Goal: Task Accomplishment & Management: Complete application form

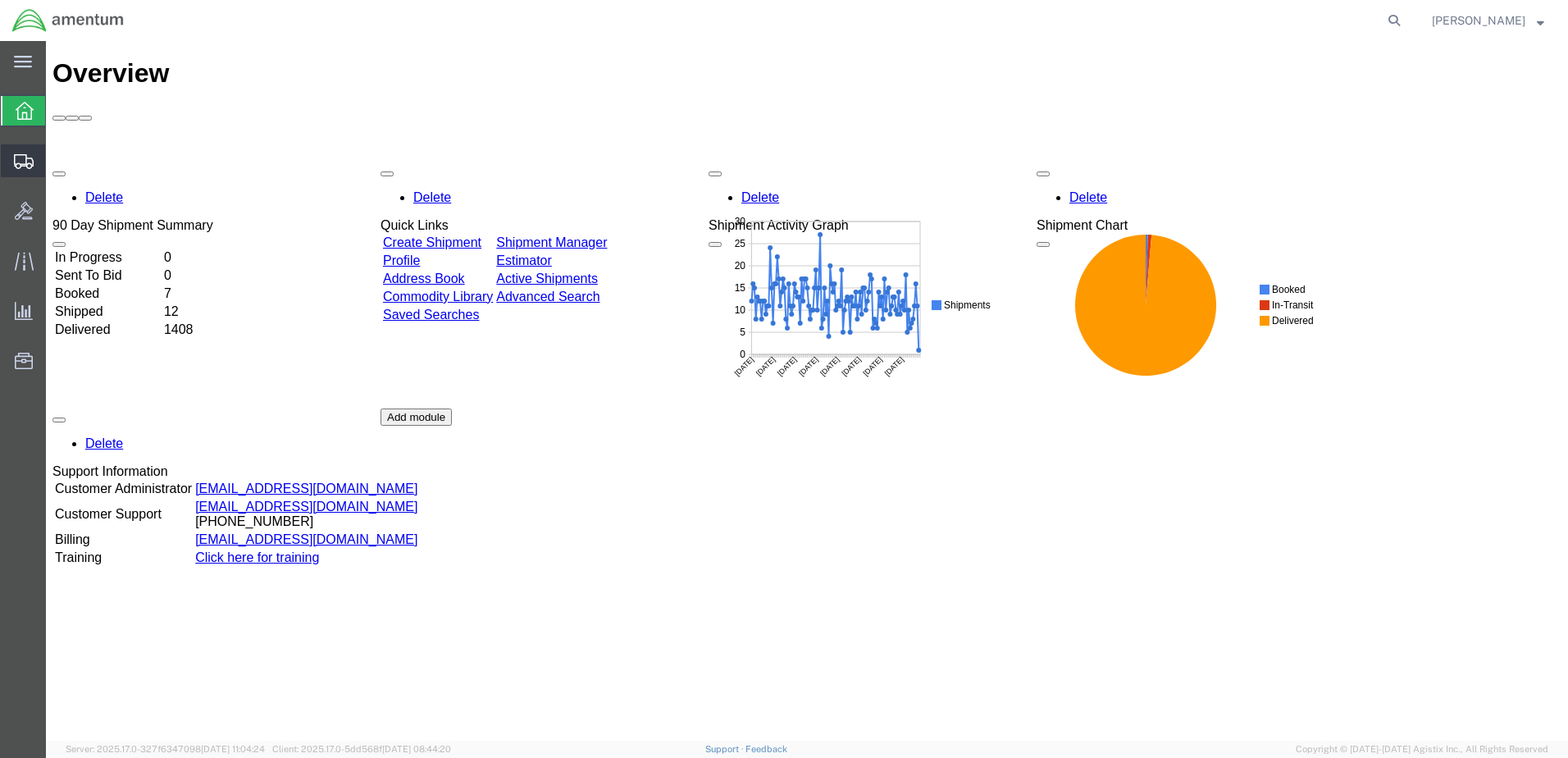
click at [0, 0] on span "Create Shipment" at bounding box center [0, 0] width 0 height 0
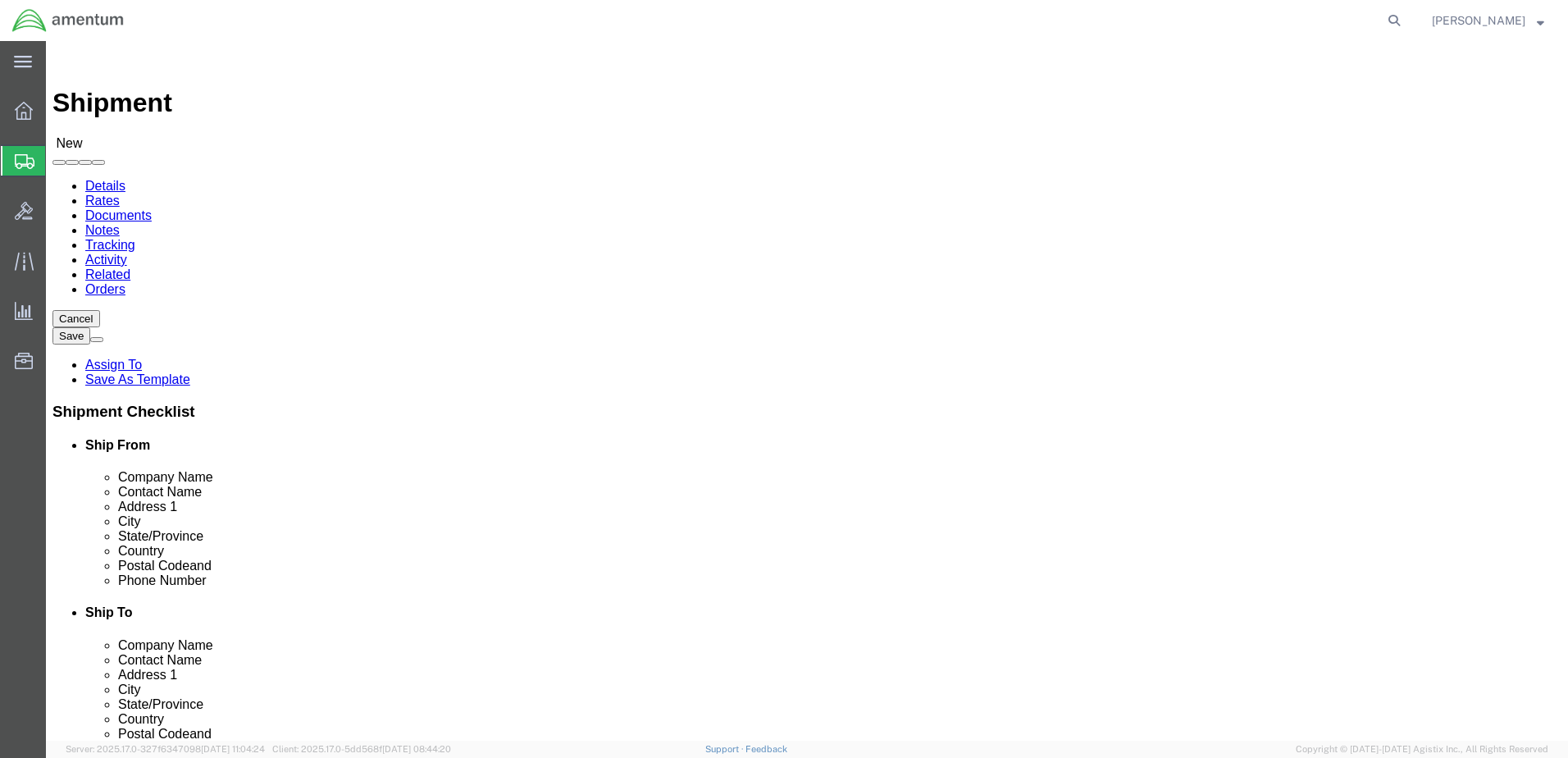
select select
select select "49949"
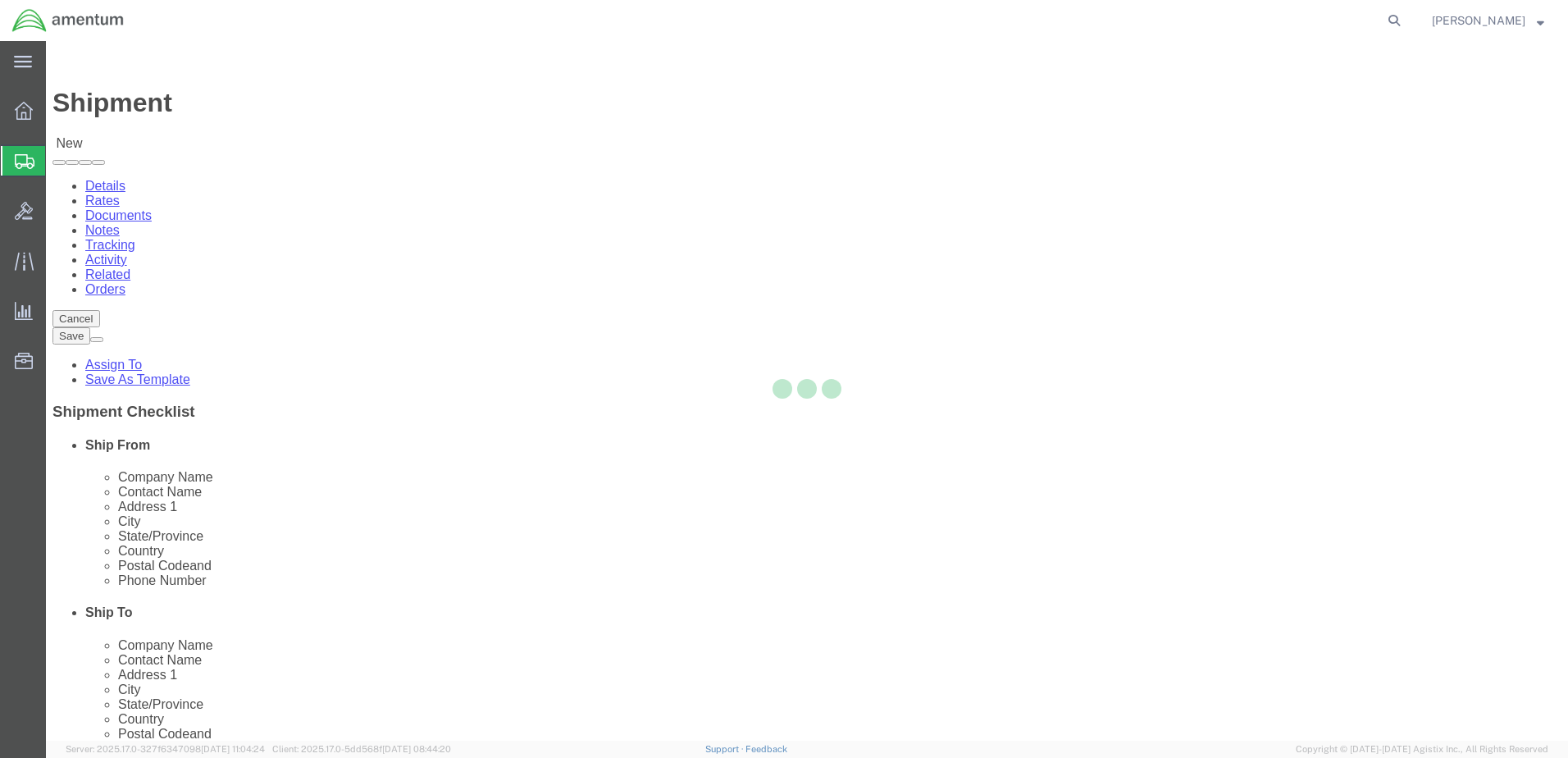
select select "AZ"
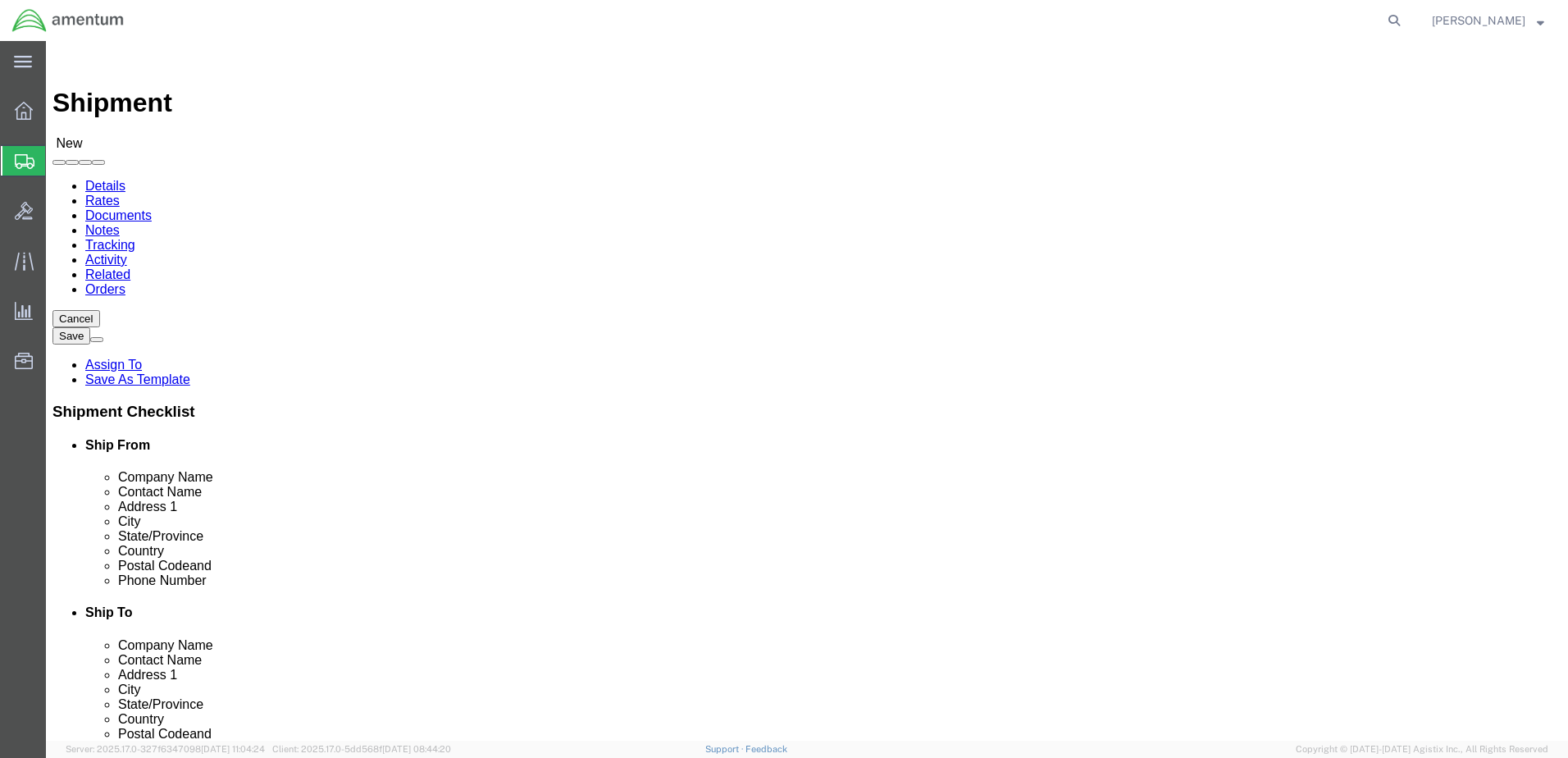
drag, startPoint x: 292, startPoint y: 342, endPoint x: 113, endPoint y: 367, distance: 180.7
click div "Location [GEOGRAPHIC_DATA], [GEOGRAPHIC_DATA] My Profile Location [PHONE_NUMBER…"
type input "[PERSON_NAME]"
drag, startPoint x: 395, startPoint y: 593, endPoint x: 234, endPoint y: 600, distance: 161.2
click div "Location [GEOGRAPHIC_DATA], [GEOGRAPHIC_DATA] My Profile Location [PHONE_NUMBER…"
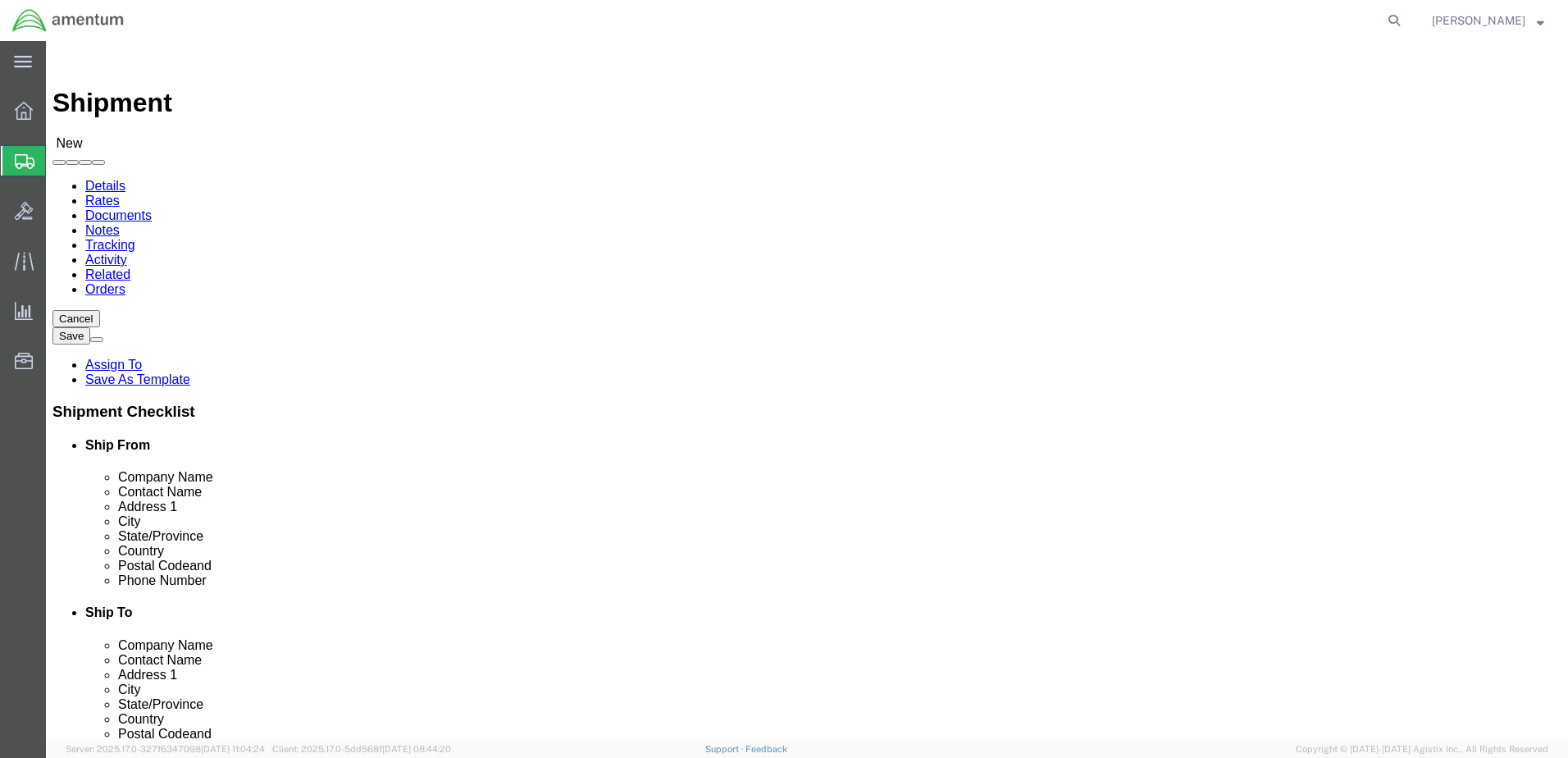
type input "[PERSON_NAME][EMAIL_ADDRESS][PERSON_NAME][DOMAIN_NAME]"
drag, startPoint x: 1146, startPoint y: 243, endPoint x: 1138, endPoint y: 251, distance: 11.3
select select "49941"
select select "[GEOGRAPHIC_DATA]"
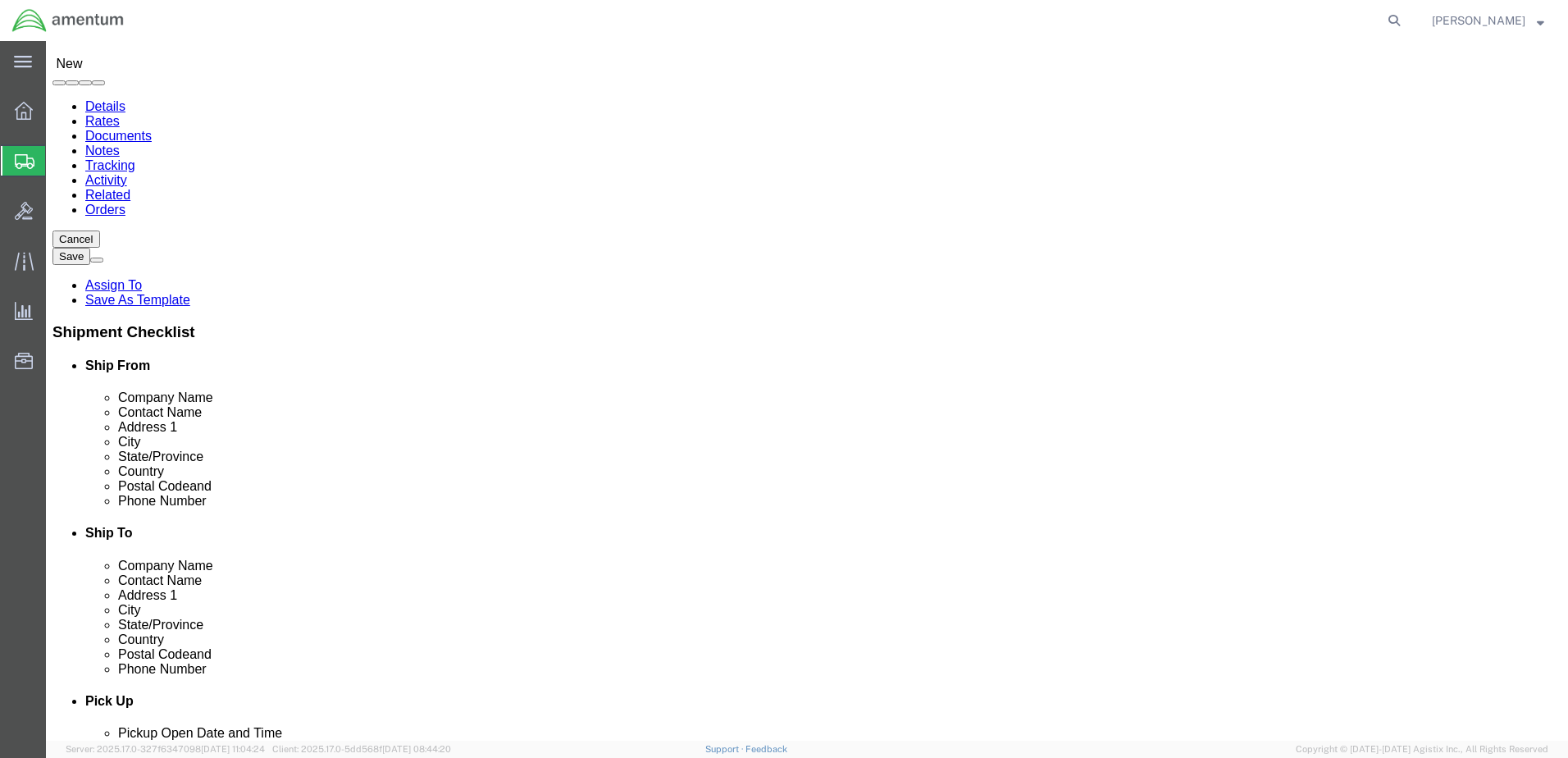
scroll to position [328, 0]
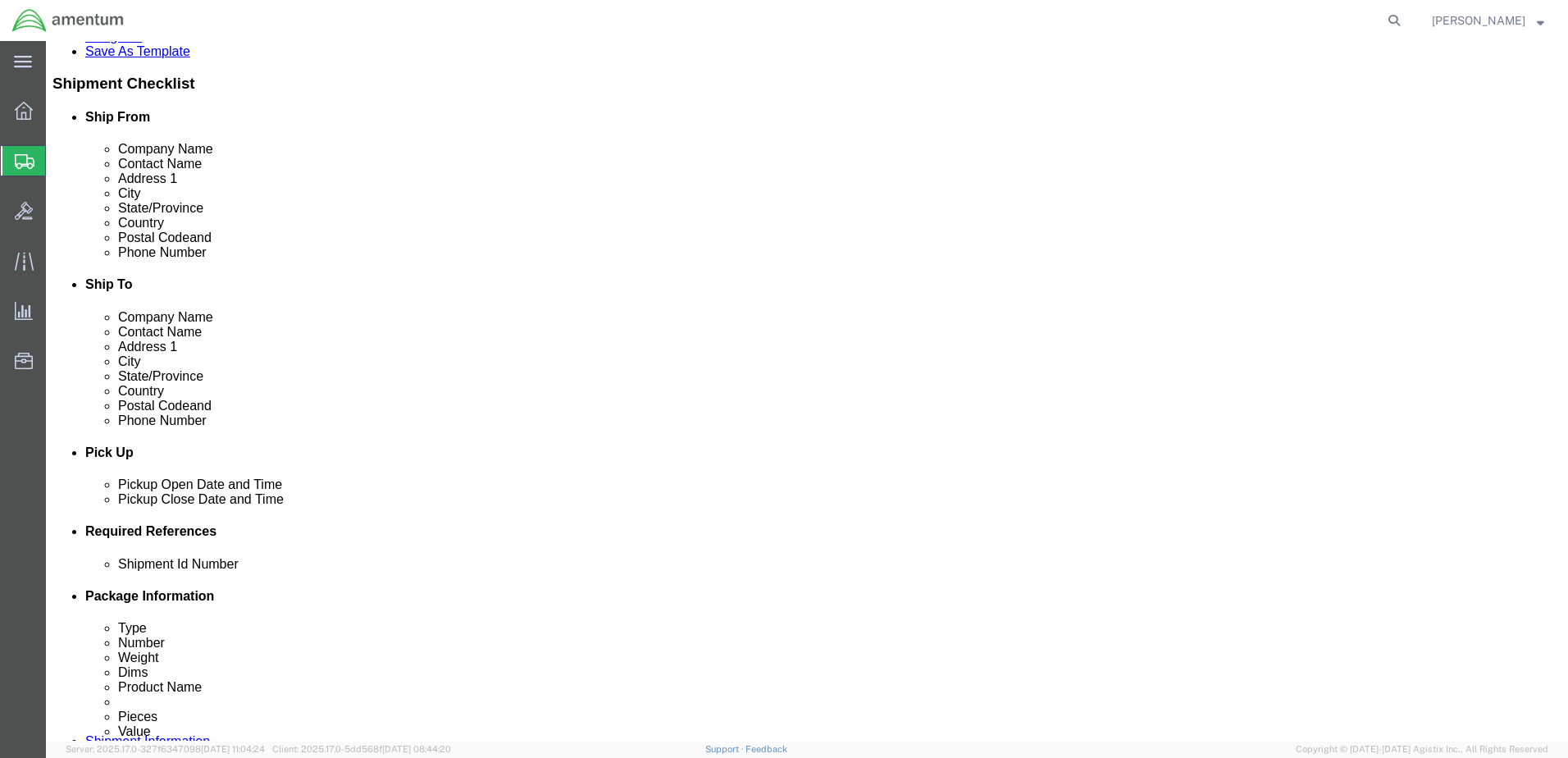
click div "[DATE] 7:00 AM"
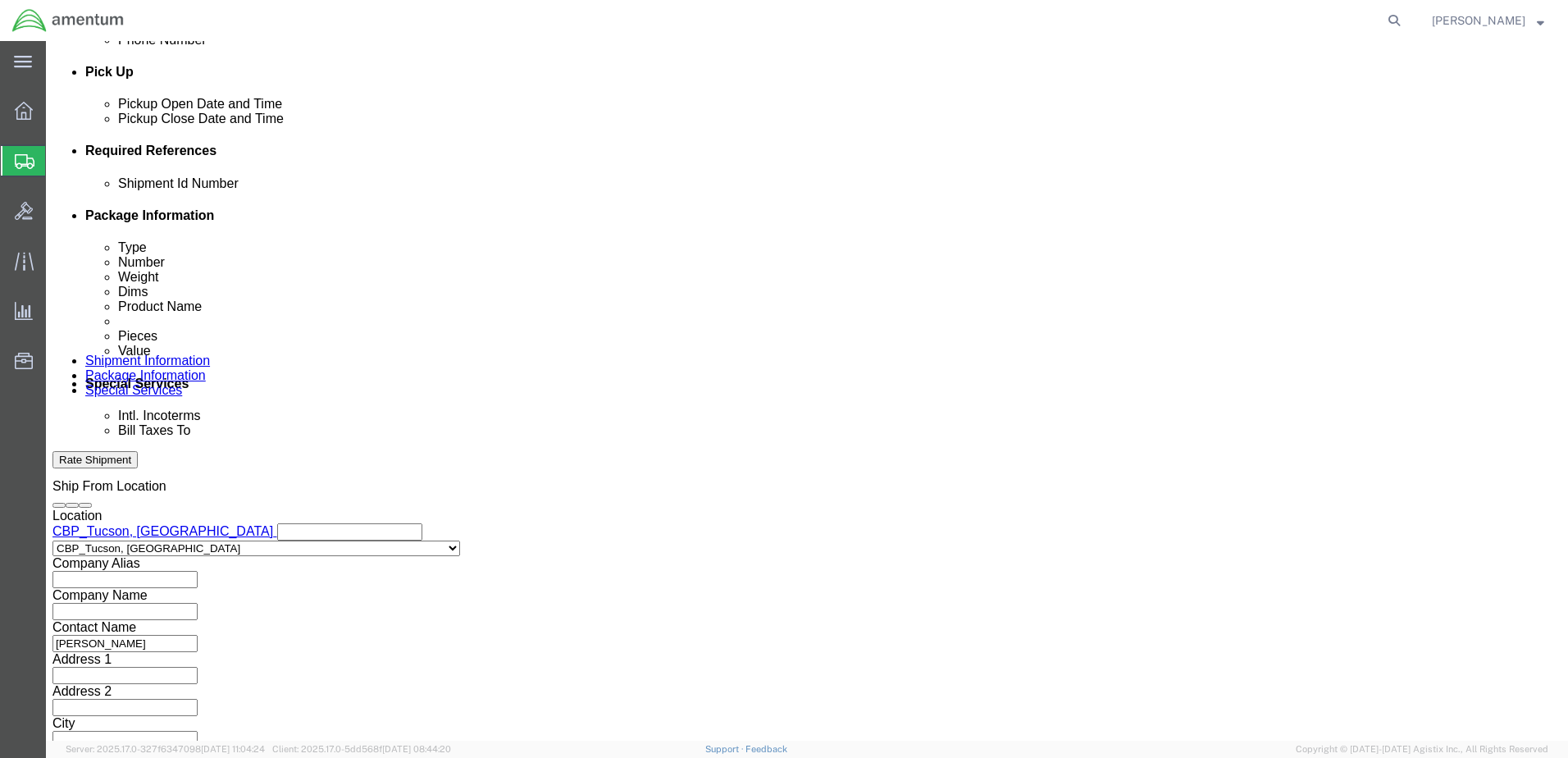
type input "3:00 PM"
click button "Apply"
click button "Add reference"
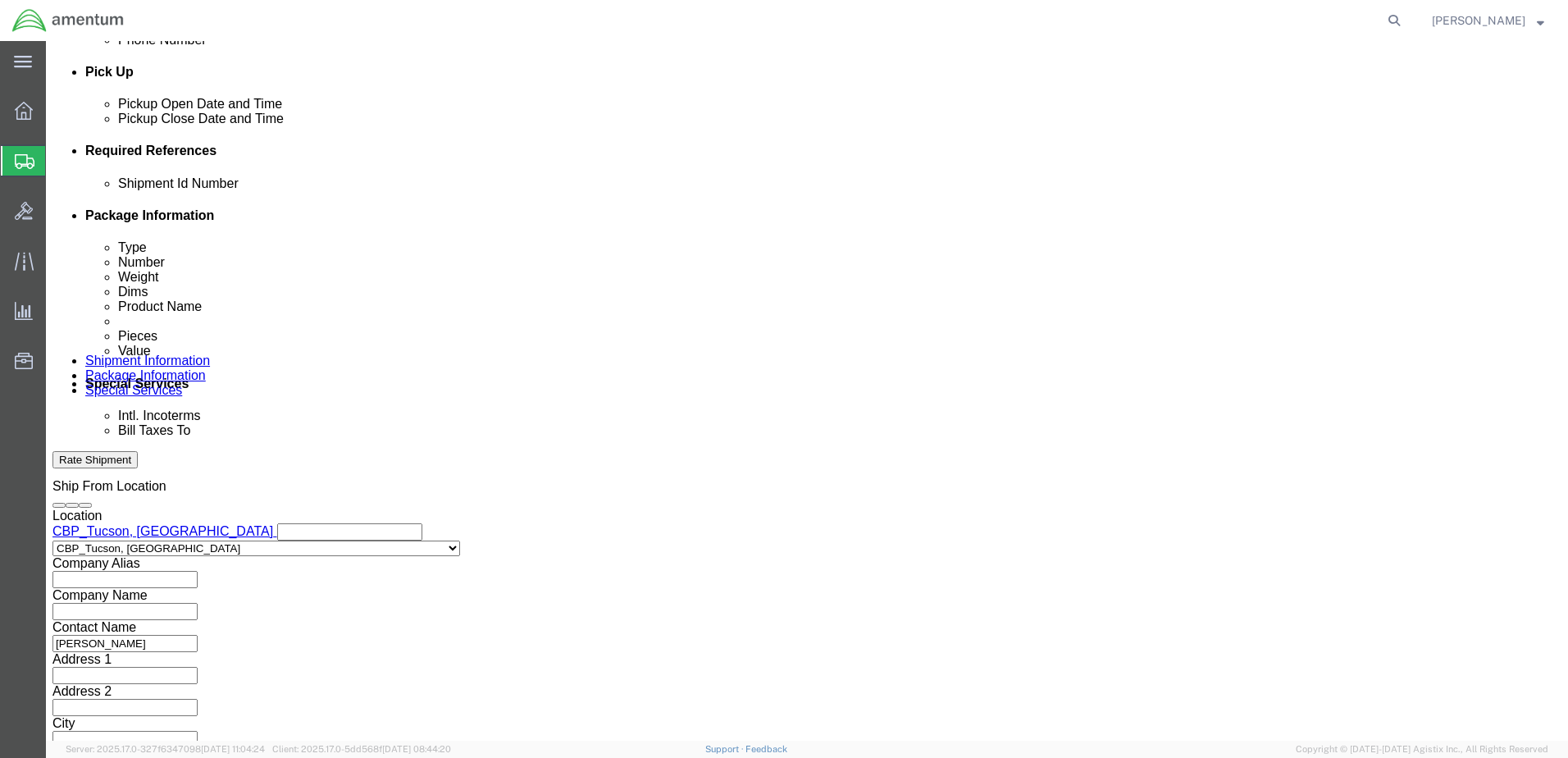
click select "Select Account Type Activity ID Airline Appointment Number ASN Batch Request # …"
select select "PROJNUM"
click select "Select Account Type Activity ID Airline Appointment Number ASN Batch Request # …"
drag, startPoint x: 234, startPoint y: 329, endPoint x: 241, endPoint y: 335, distance: 9.2
click input "text"
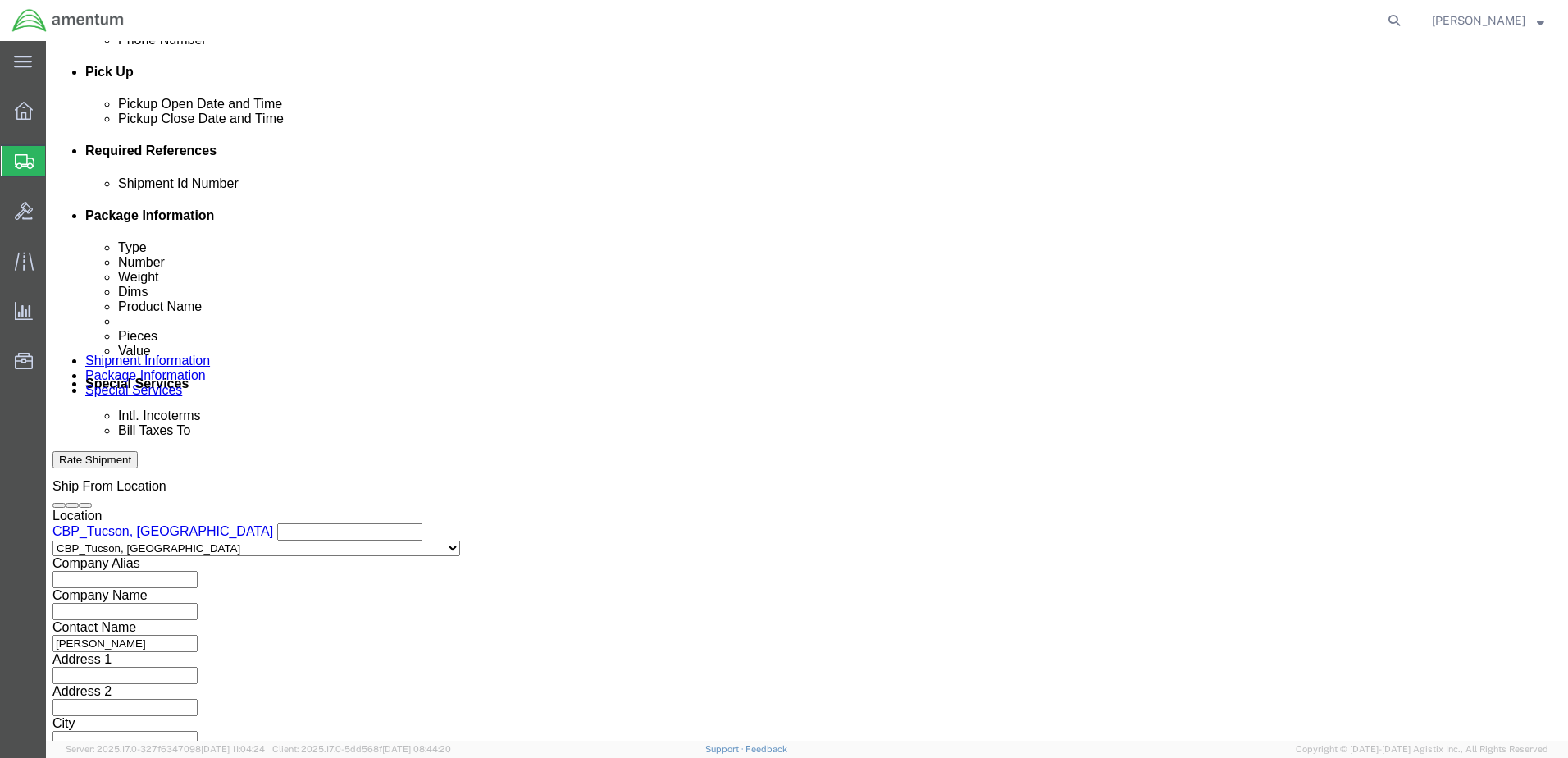
type input "6118.03.03.2219.000.WTU.0000"
paste input "AOG N192A WO 1274922 ORINGS"
type input "AOG N192A WO 1274922 ORINGS"
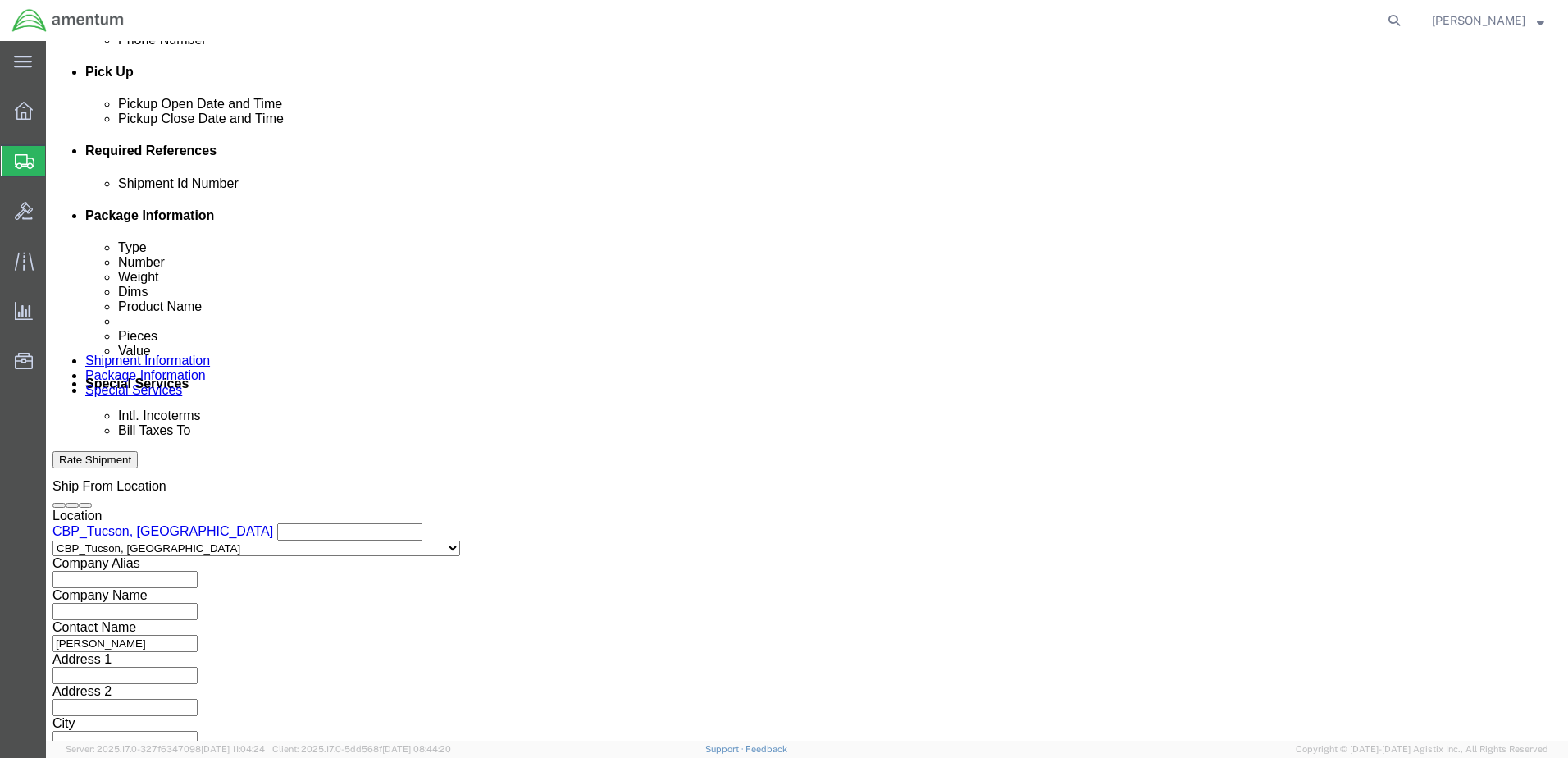
click select "Select Account Type Activity ID Airline Appointment Number ASN Batch Request # …"
select select "CUSTREF"
click select "Select Account Type Activity ID Airline Appointment Number ASN Batch Request # …"
paste input "AOG N192A WO 1274922 ORINGS"
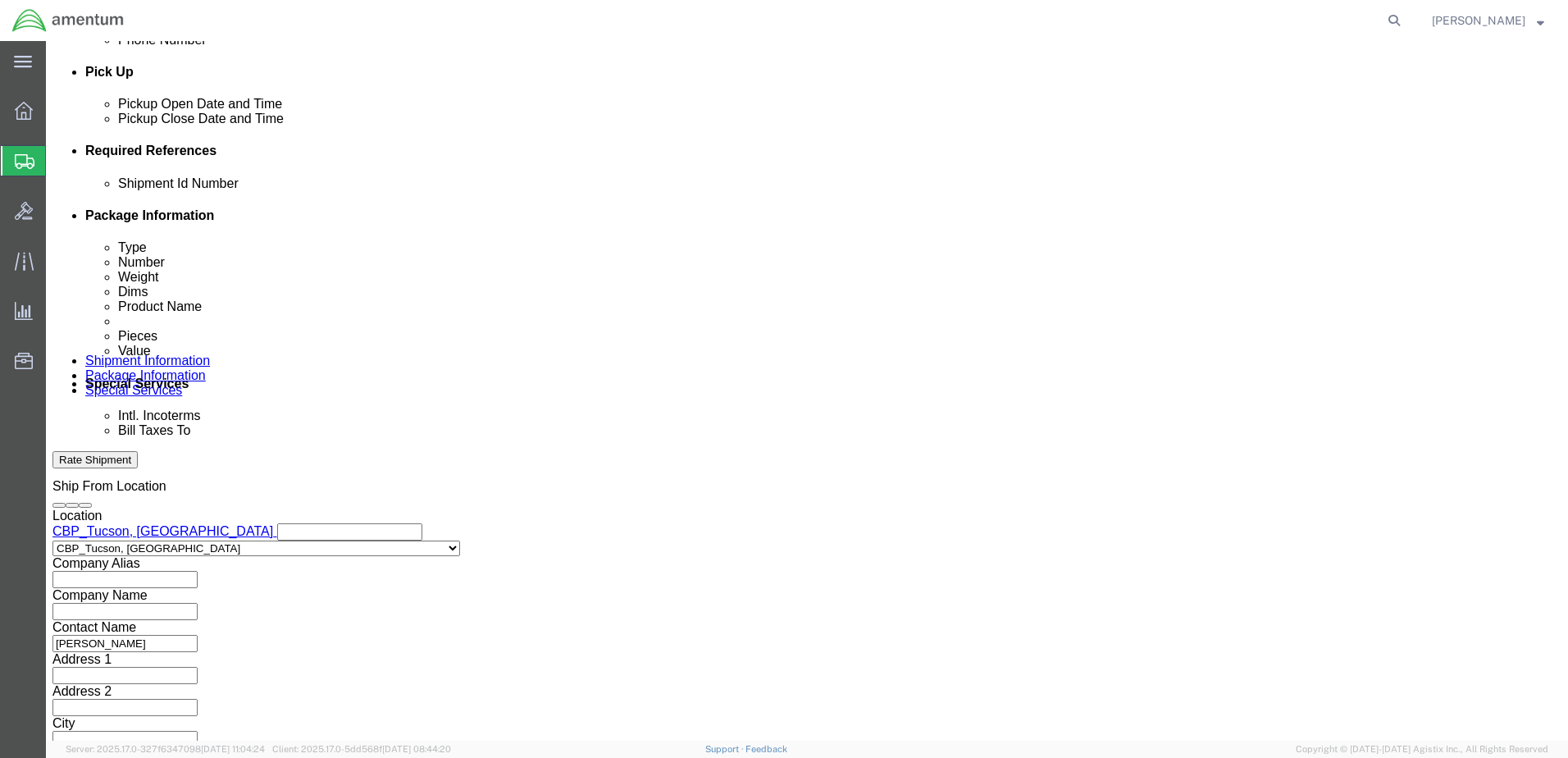
type input "AOG N192A WO 1274922 ORINGS"
drag, startPoint x: 960, startPoint y: 298, endPoint x: 952, endPoint y: 309, distance: 13.6
click select "Select Account Type Activity ID Airline Appointment Number ASN Batch Request # …"
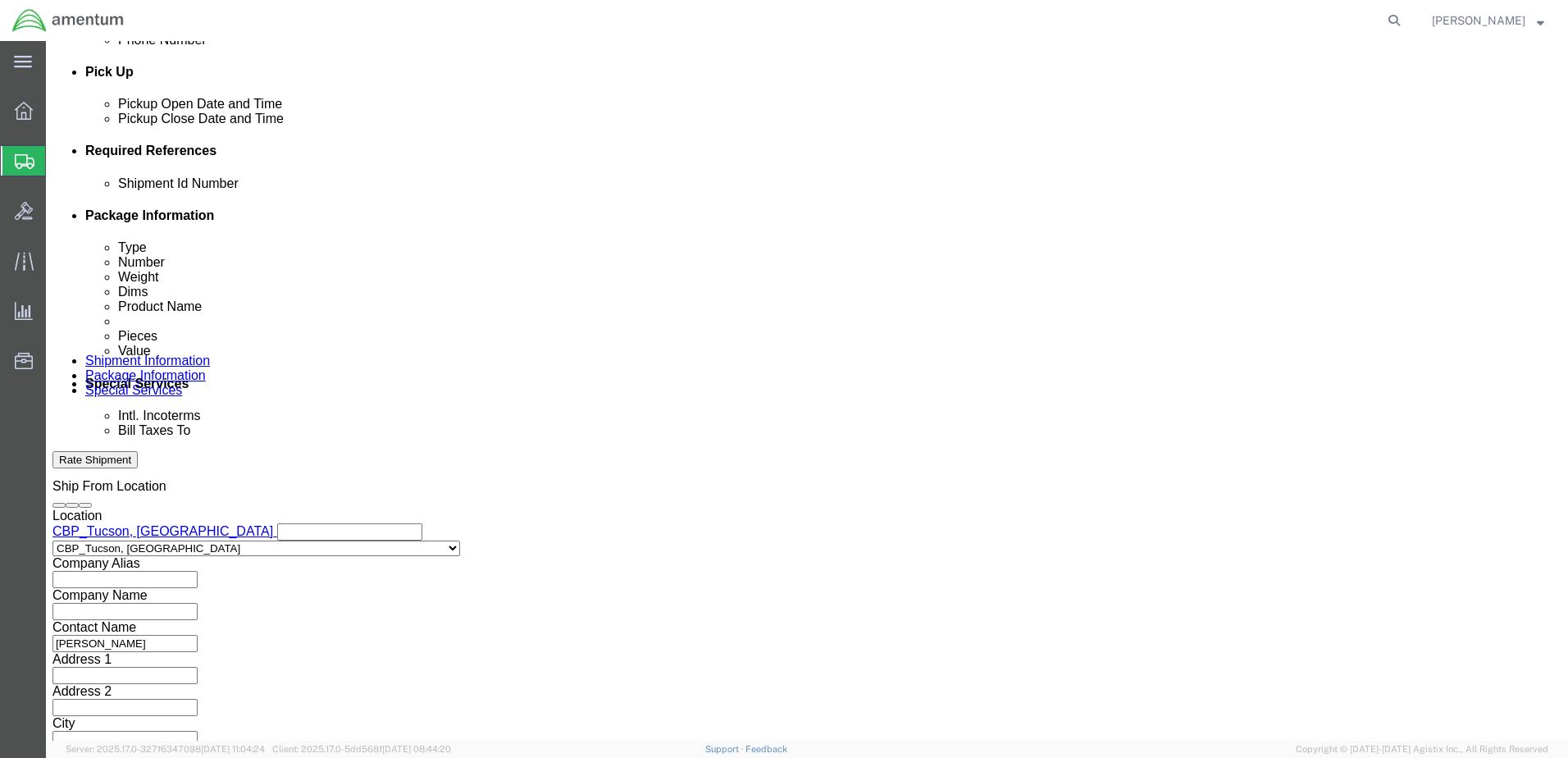
click input "text"
type input "CBP"
click button "Continue"
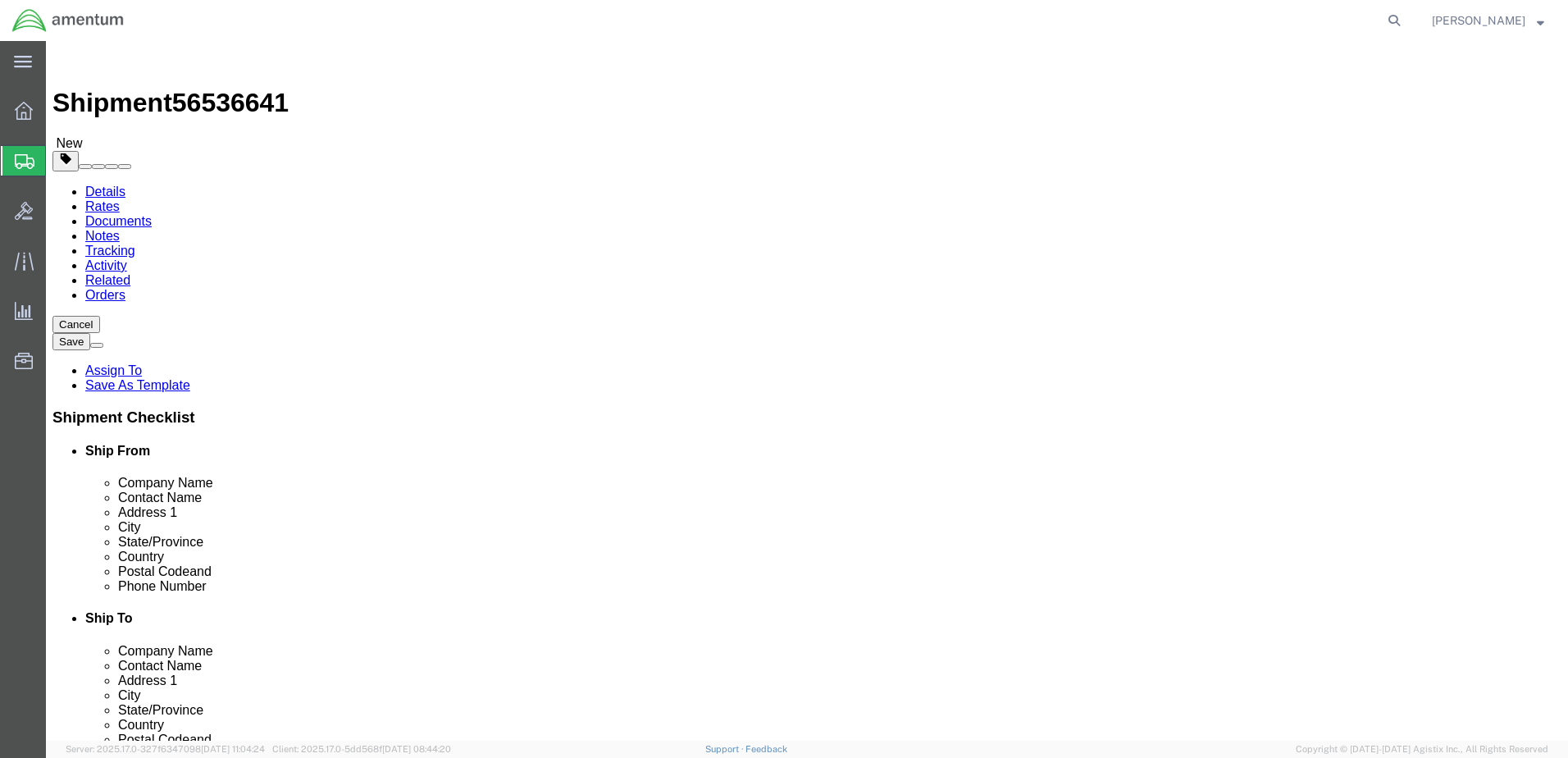
click select "Select BCK Boxes Bale(s) Basket(s) Bolt(s) Bottle(s) Buckets Bulk Bundle(s) Can…"
select select "ENV"
click select "Select BCK Boxes Bale(s) Basket(s) Bolt(s) Bottle(s) Buckets Bulk Bundle(s) Can…"
type input "9.50"
type input "12.50"
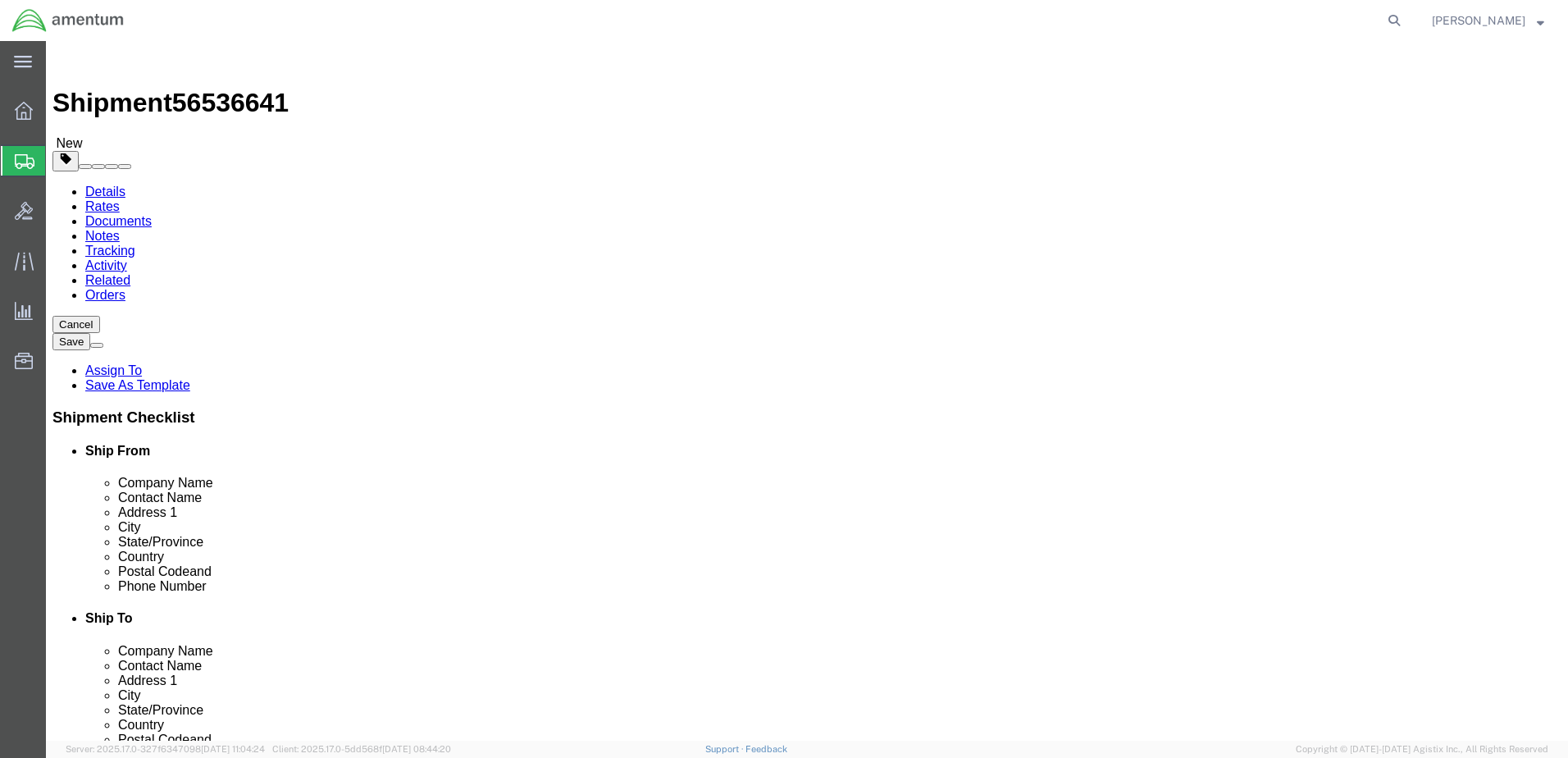
type input "0.25"
type input "1"
click link "Add Content"
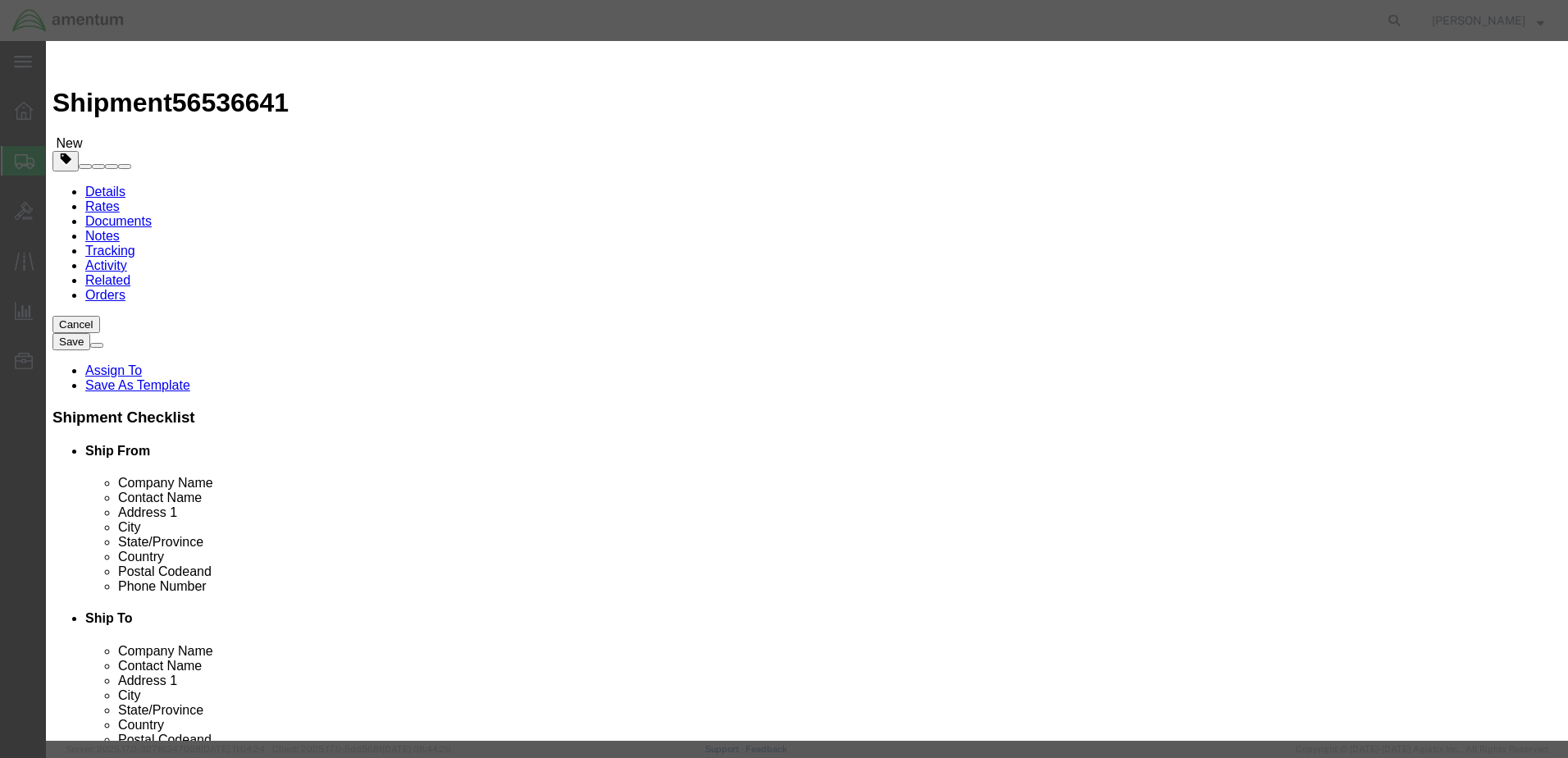
click input "text"
type input "ACFT PART"
drag, startPoint x: 495, startPoint y: 159, endPoint x: 475, endPoint y: 161, distance: 20.1
click input "0"
type input "6"
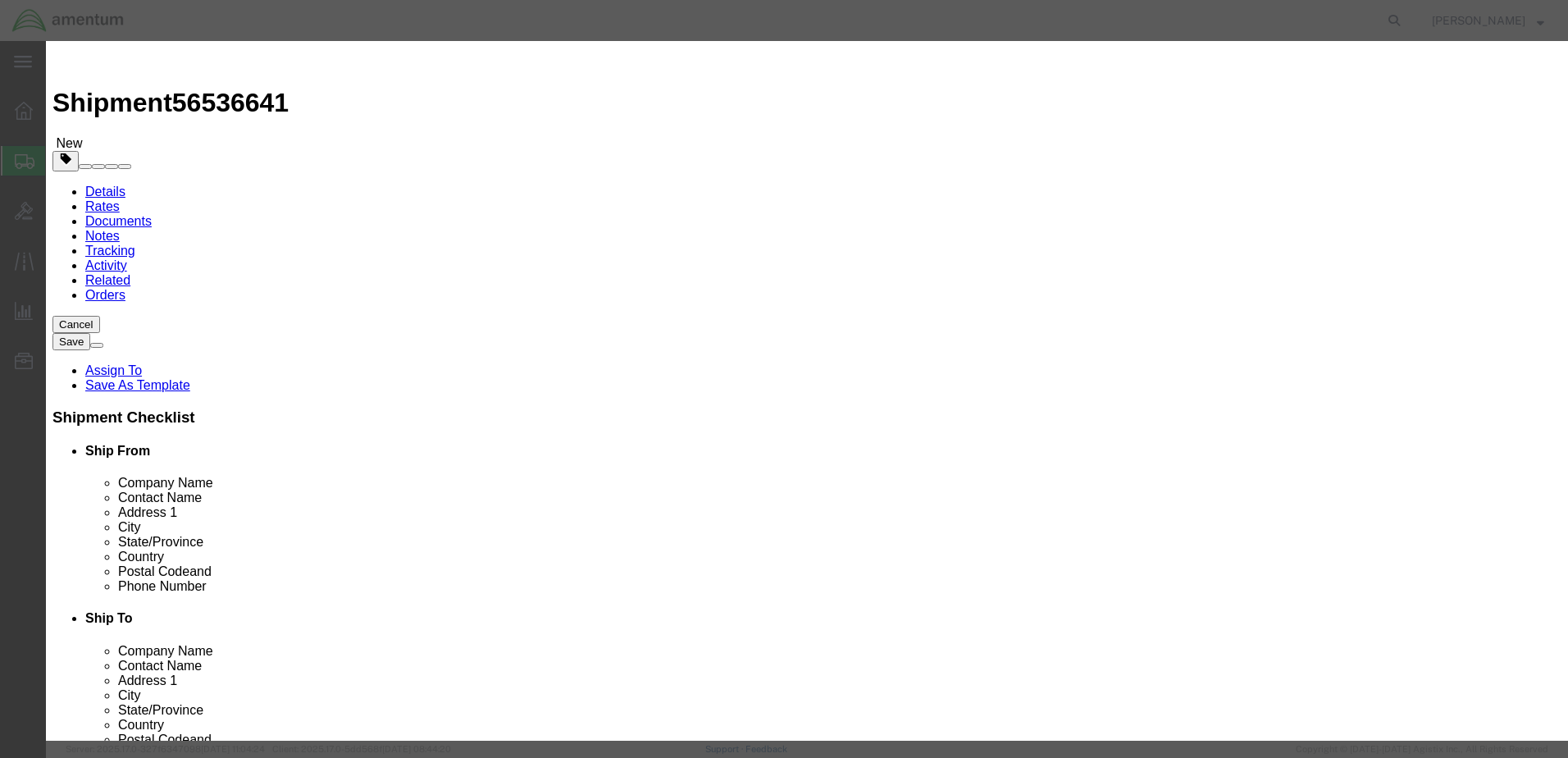
click input "text"
type input "15.88"
click select "Select 50 55 60 65 70 85 92.5 100 125 175 250 300 400"
drag, startPoint x: 672, startPoint y: 59, endPoint x: 877, endPoint y: 67, distance: 205.2
click h3 "Add content"
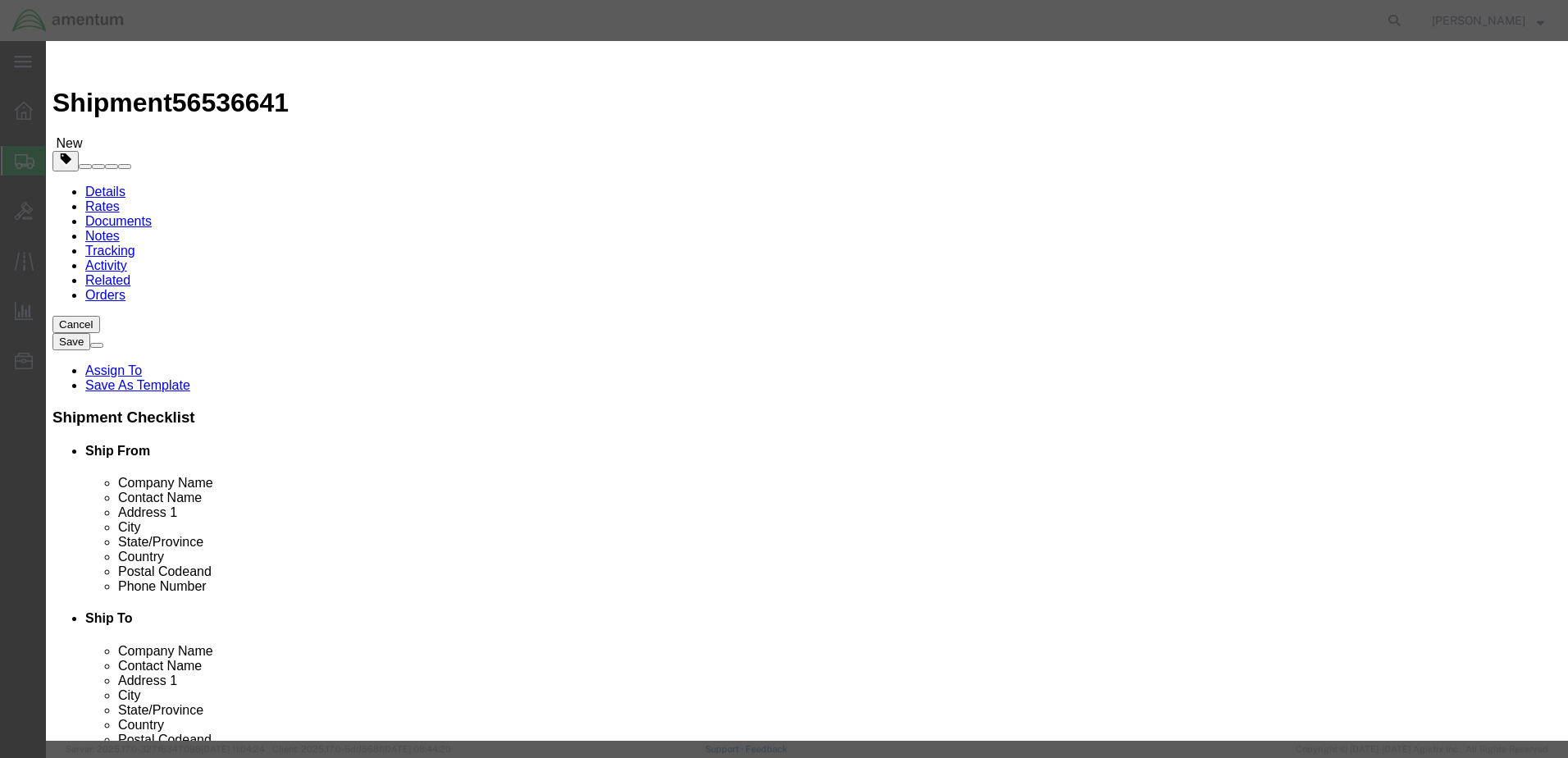
click select "Select 50 55 60 65 70 85 92.5 100 125 175 250 300 400"
select select "50"
click select "Select 50 55 60 65 70 85 92.5 100 125 175 250 300 400"
drag, startPoint x: 1195, startPoint y: 139, endPoint x: 1156, endPoint y: 134, distance: 39.3
paste textarea "AOG N192A WO 1274922 ORINGS"
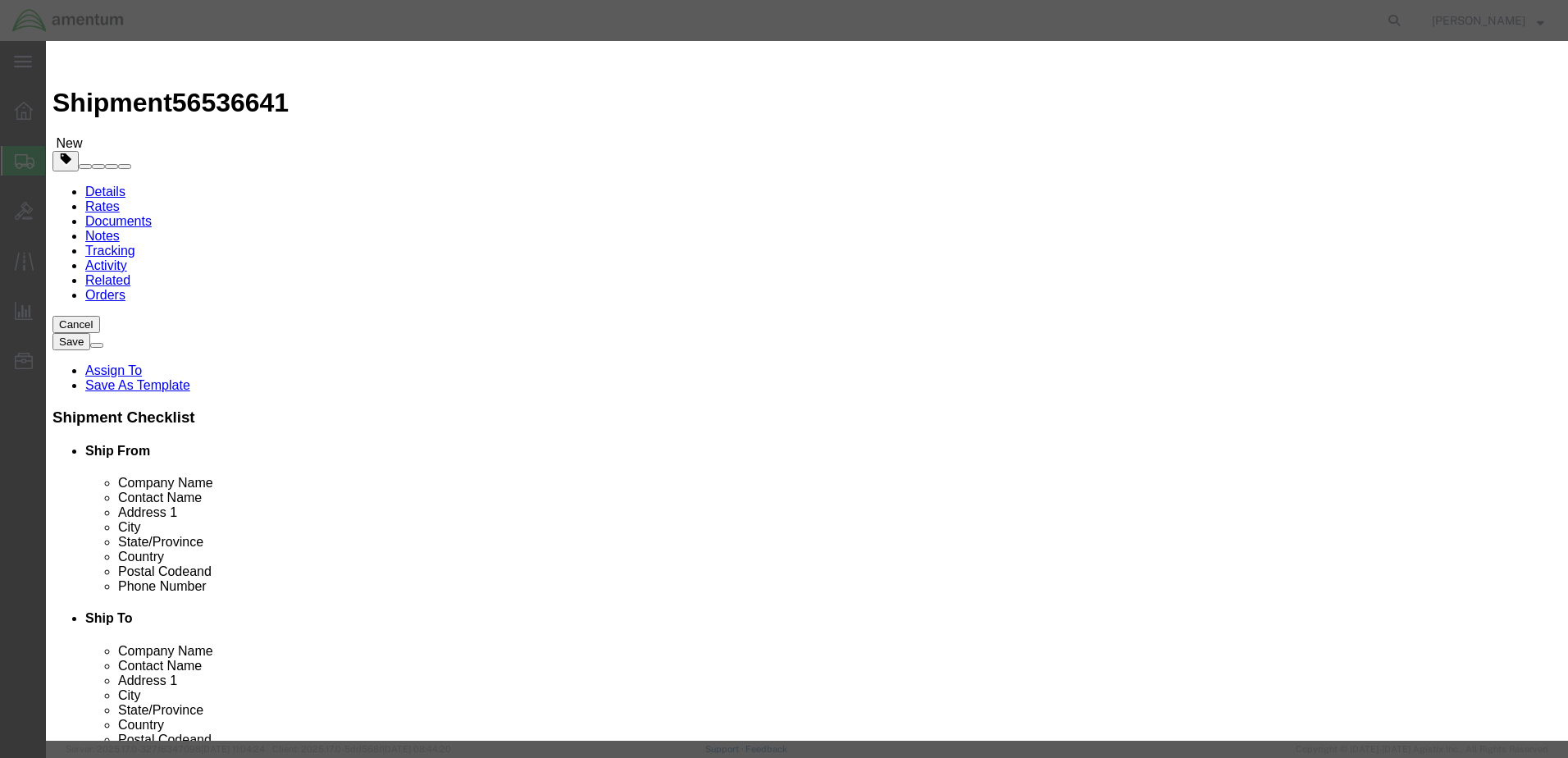
type textarea "AOG N192A WO 1274922 ORINGS"
click button "Save & Close"
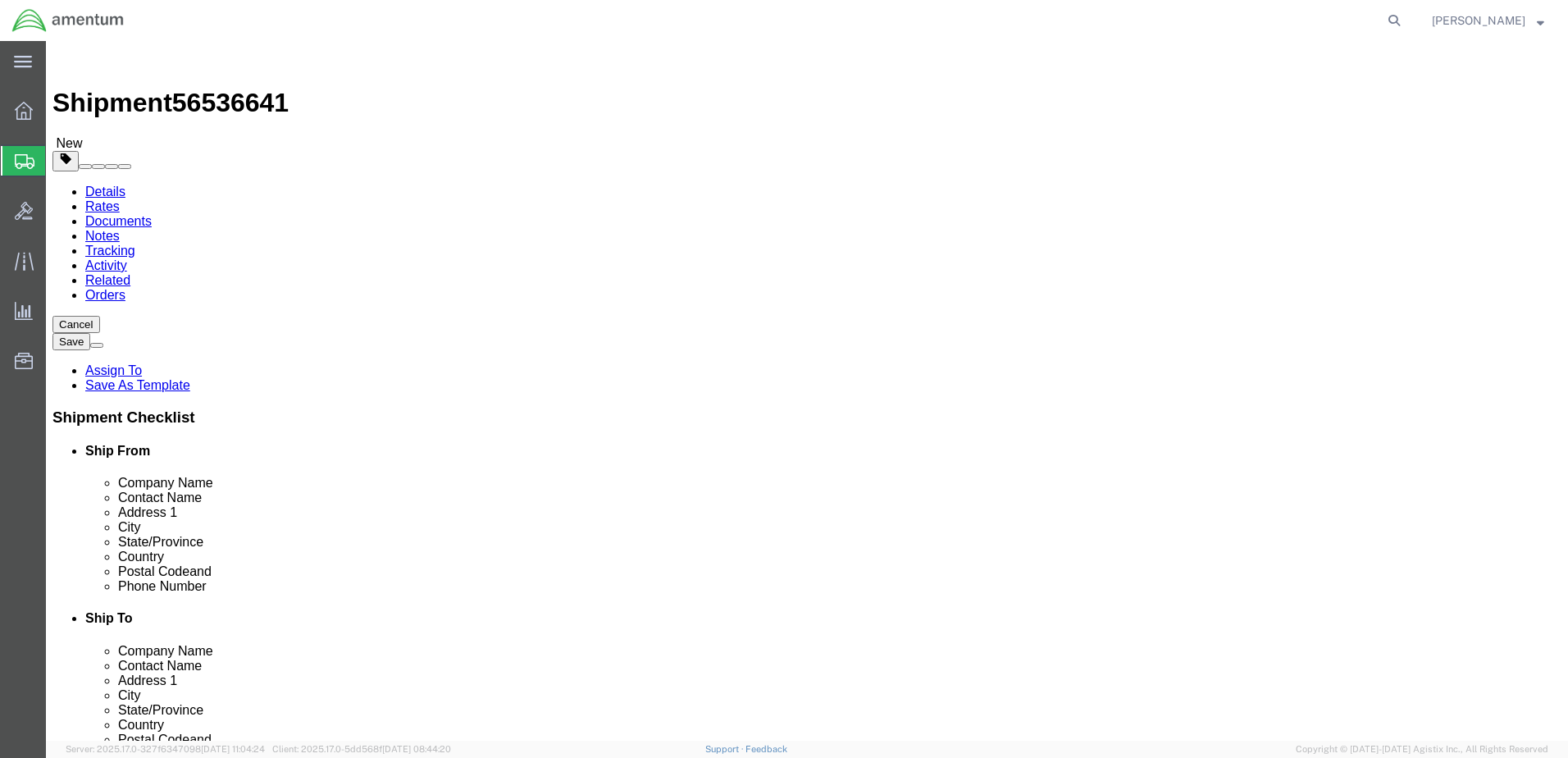
click button "Continue"
click button "Rate Shipment"
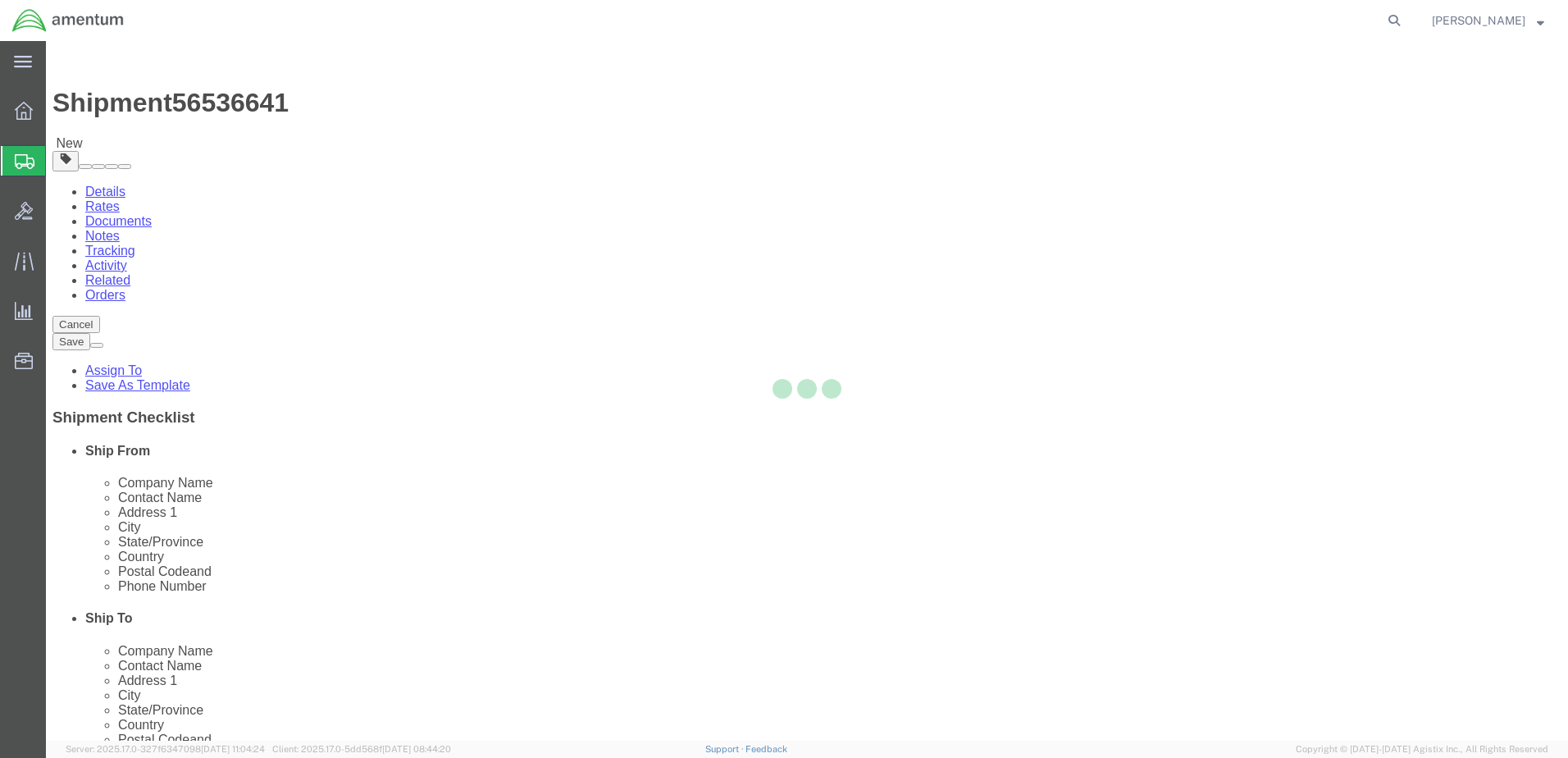
select select "49949"
select select "49941"
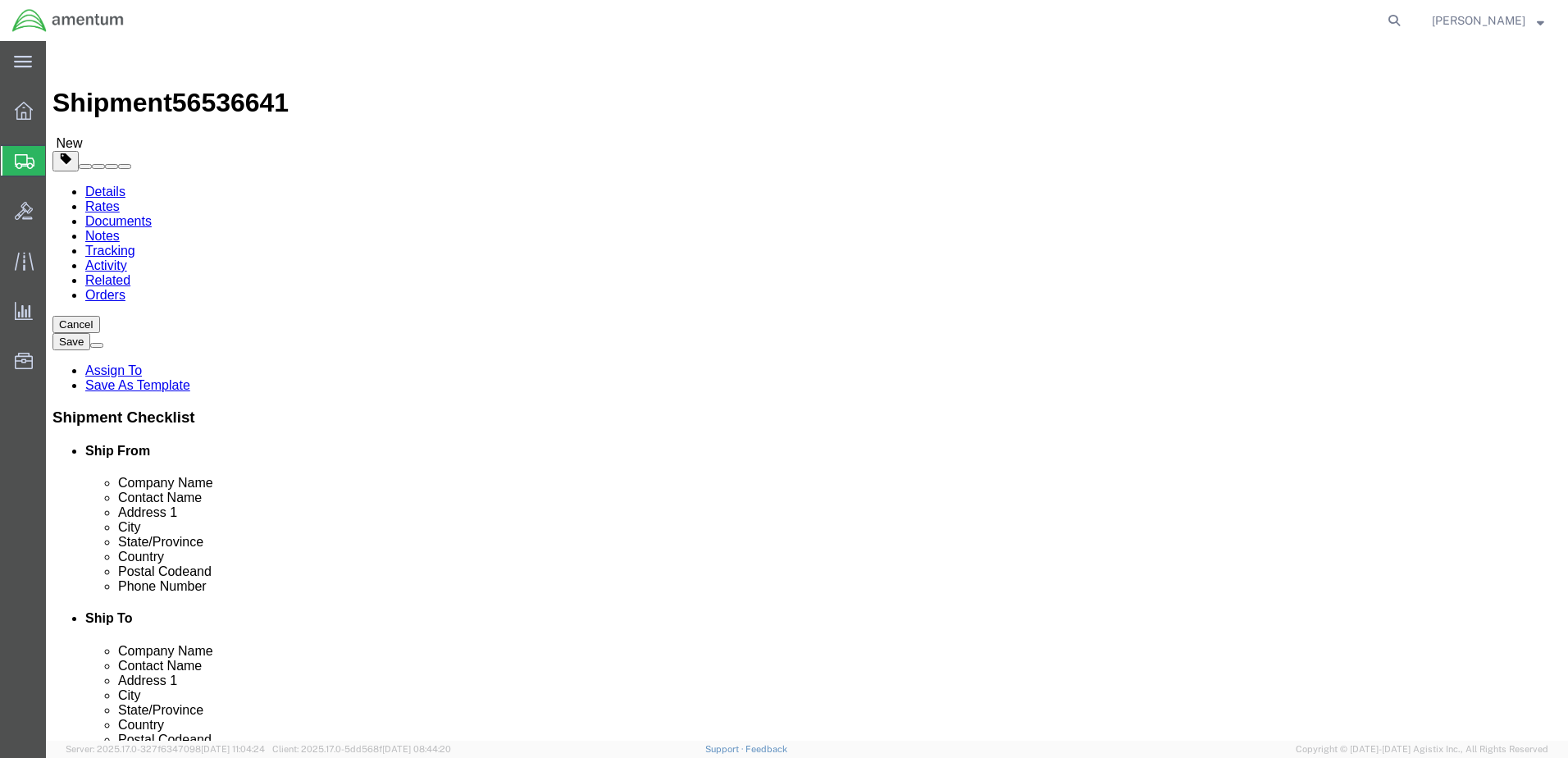
click link "Details"
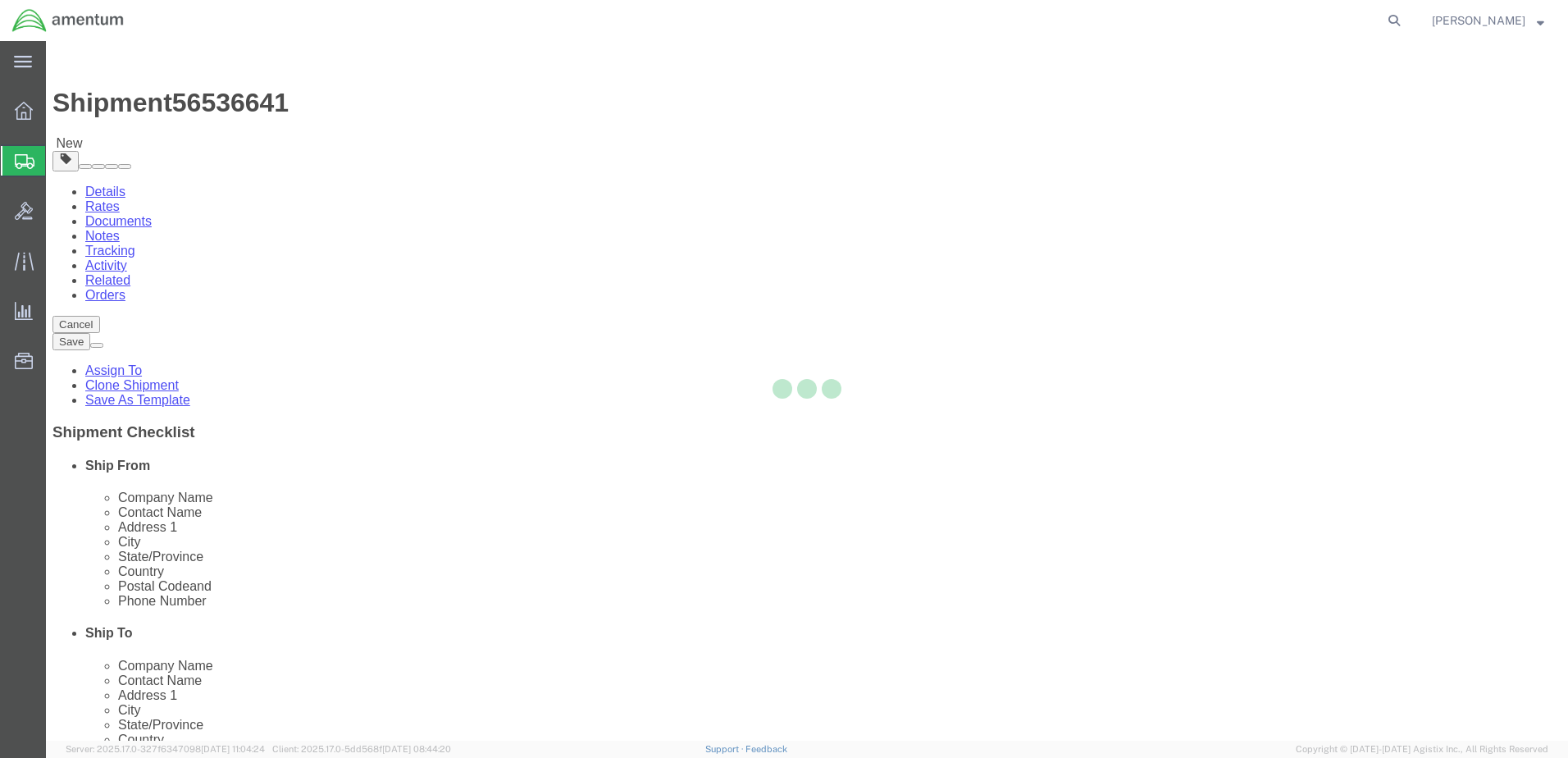
select select "49949"
select select "49941"
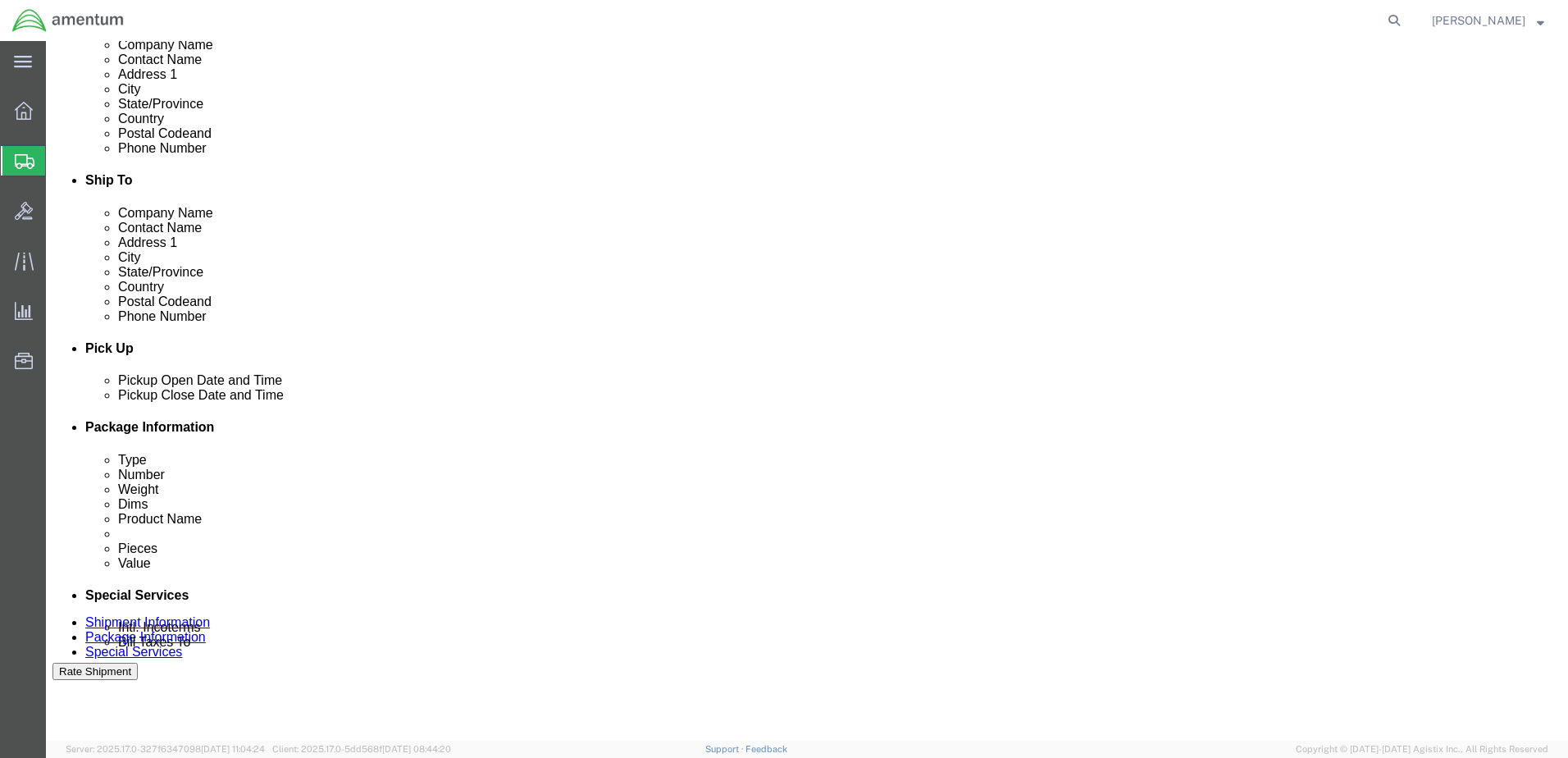
scroll to position [492, 0]
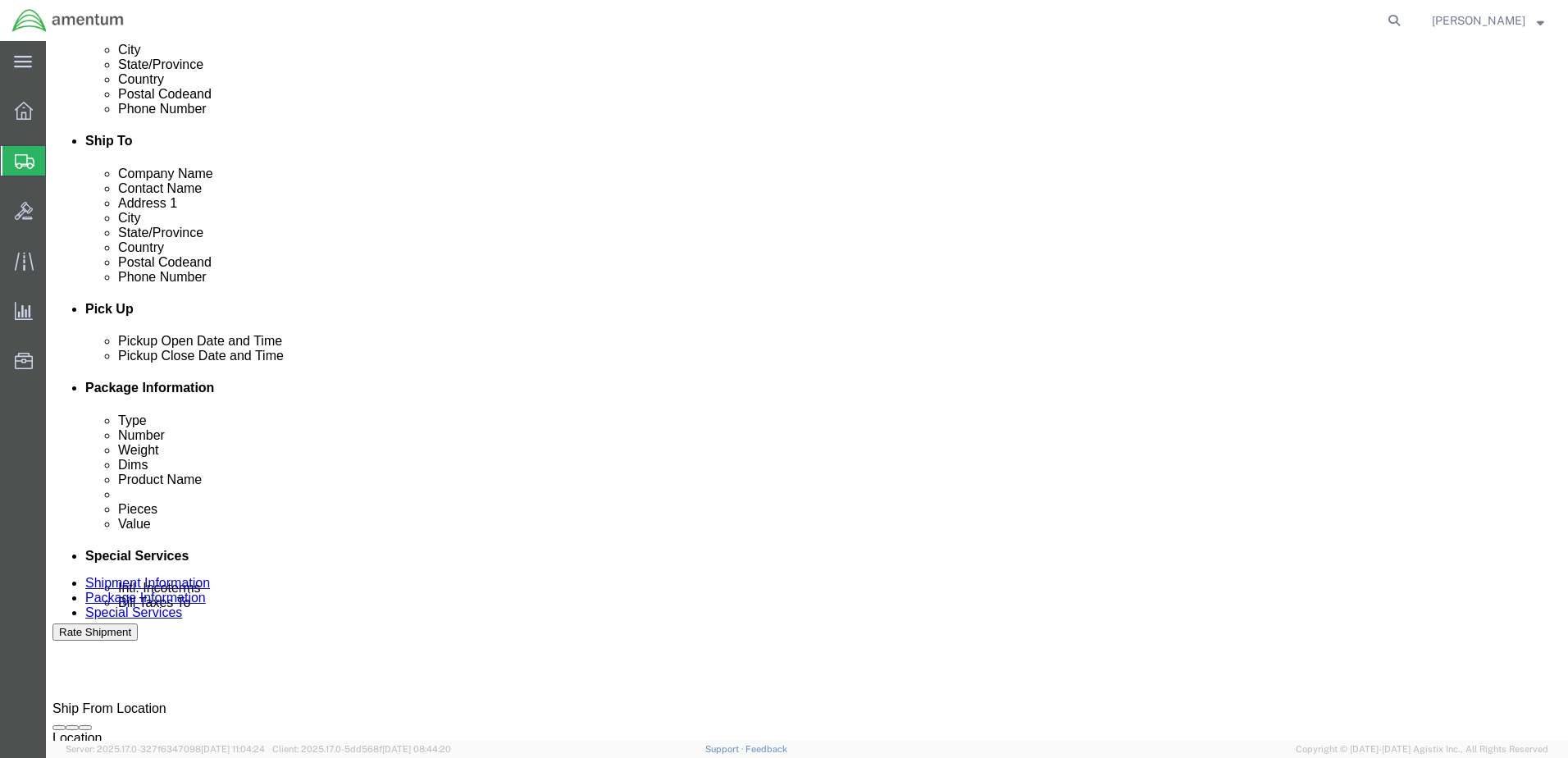
click input "text"
drag, startPoint x: 243, startPoint y: 545, endPoint x: 209, endPoint y: 548, distance: 34.1
click div "Customer Ref CBP"
drag, startPoint x: 268, startPoint y: 547, endPoint x: 277, endPoint y: 577, distance: 31.3
click div "Shipment Id Number AOG N192A WO 1274922 ORINGS Department Select Account Type A…"
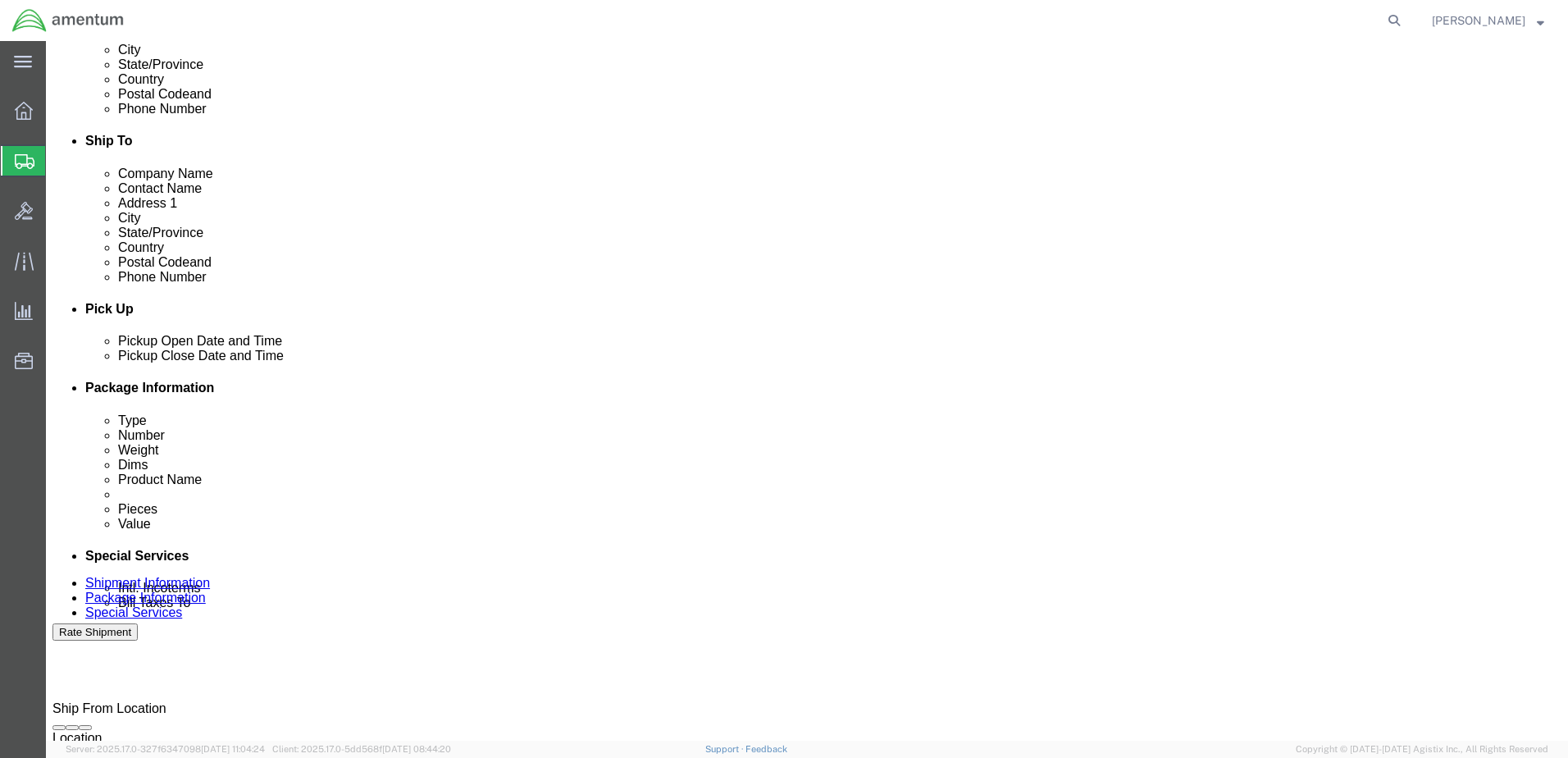
drag, startPoint x: 261, startPoint y: 549, endPoint x: 191, endPoint y: 556, distance: 70.3
click div "Customer Ref CBP"
paste input "AOG N192A WO 1274922 ORINGS"
type input "AOG N192A WO 1274922 ORINGS"
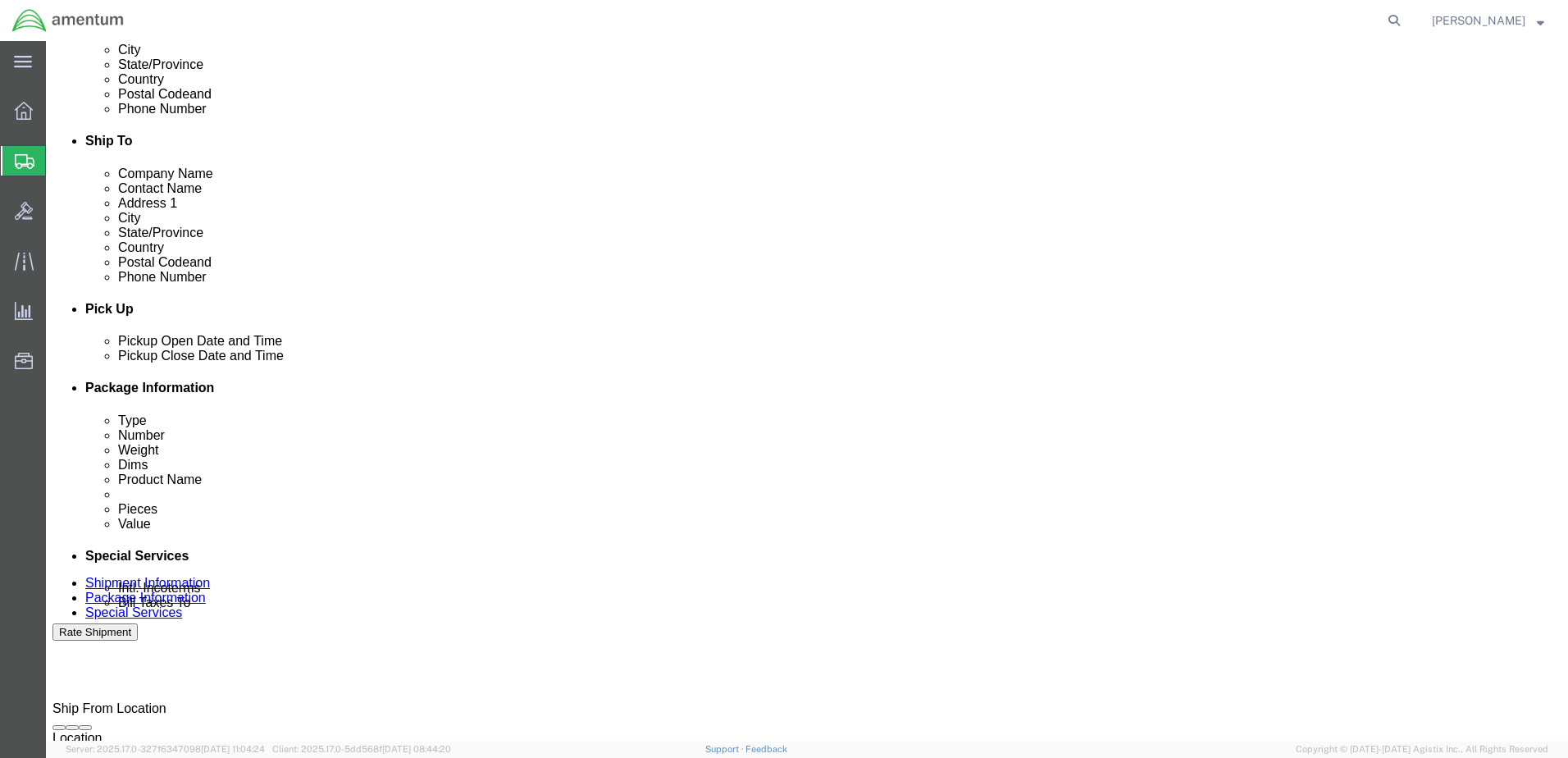
scroll to position [0, 0]
click input "text"
type input "CBP"
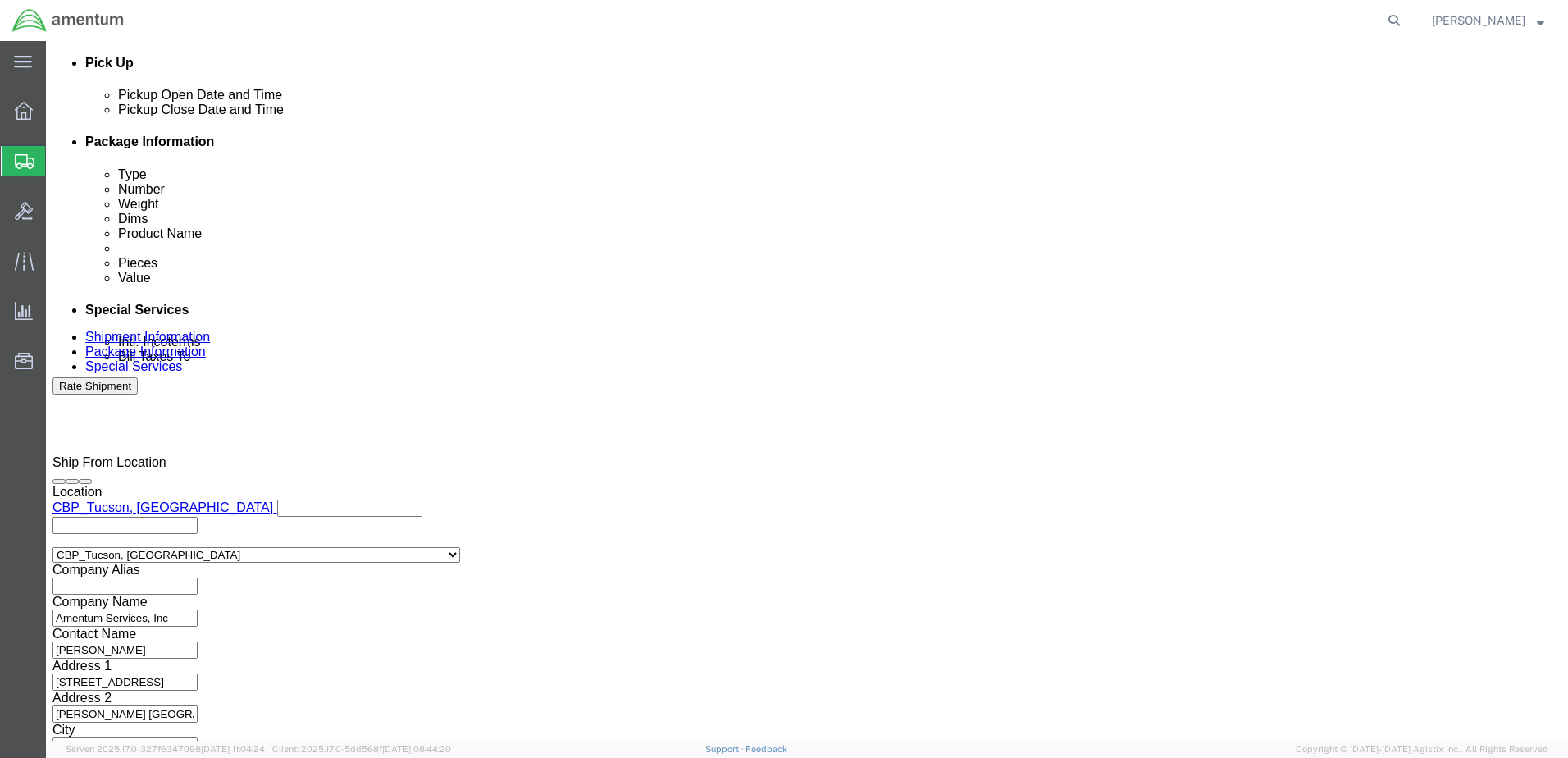
scroll to position [740, 0]
click button "Continue"
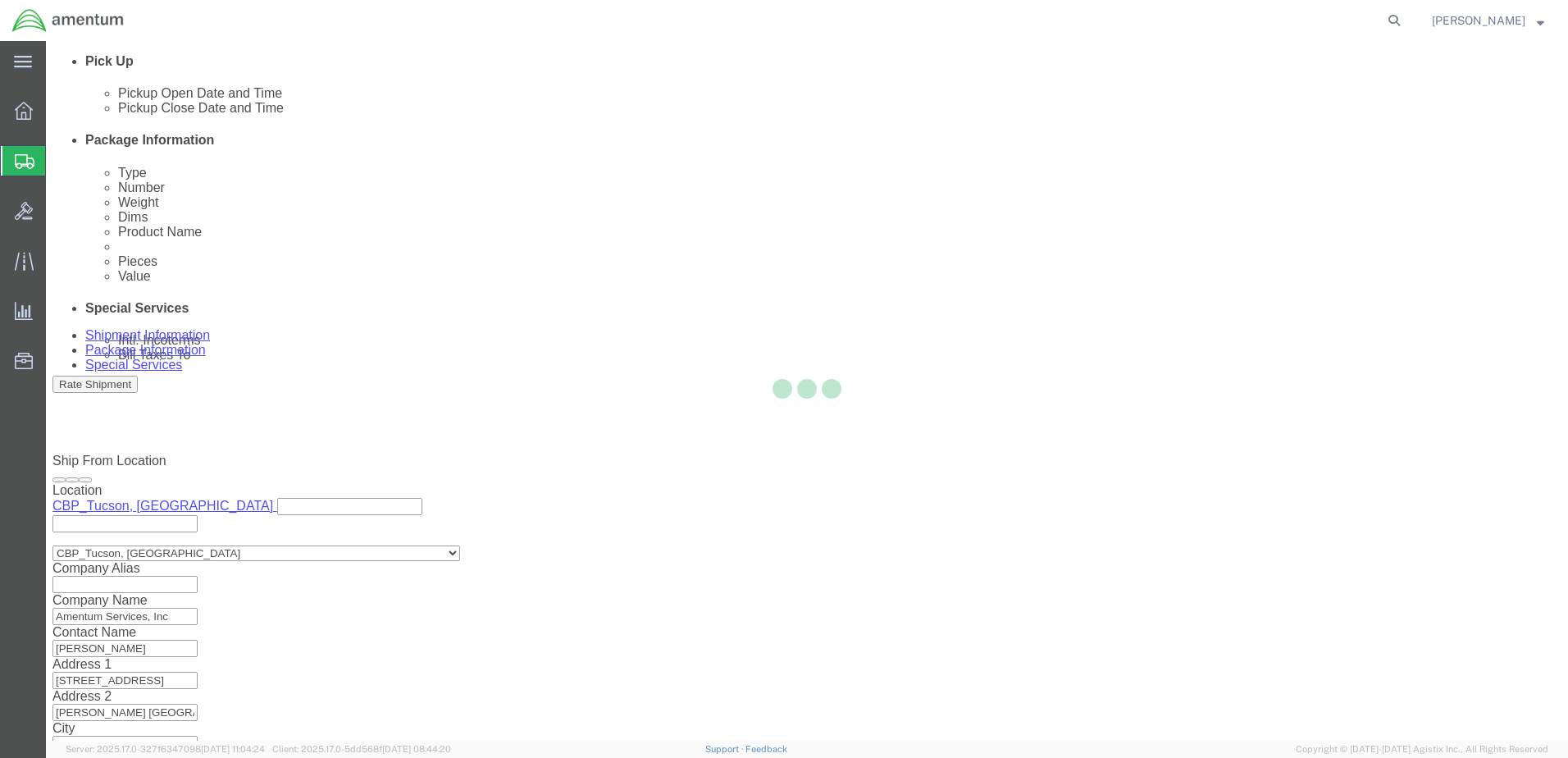
scroll to position [0, 0]
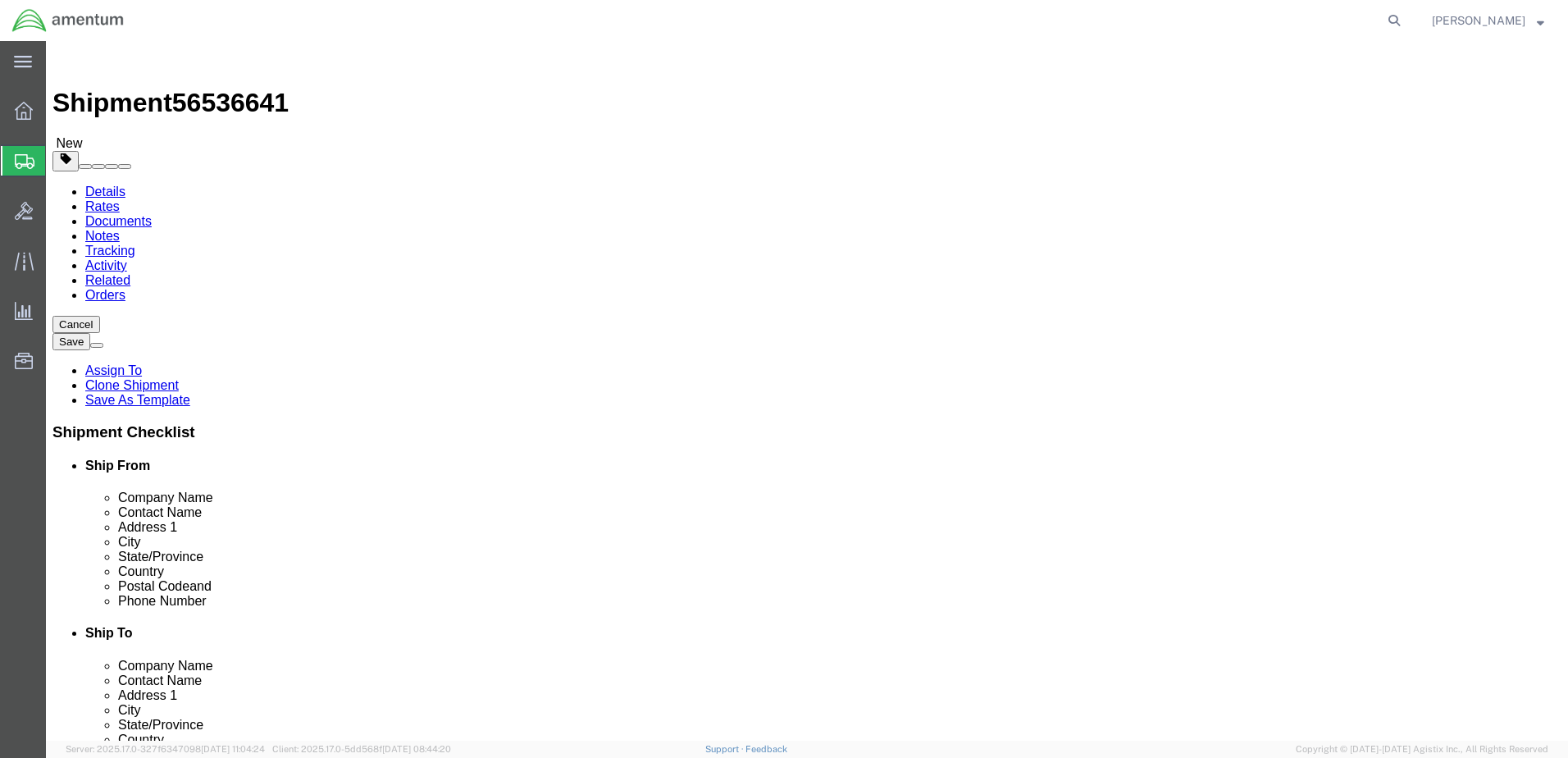
click button "Continue"
click button "Rate Shipment"
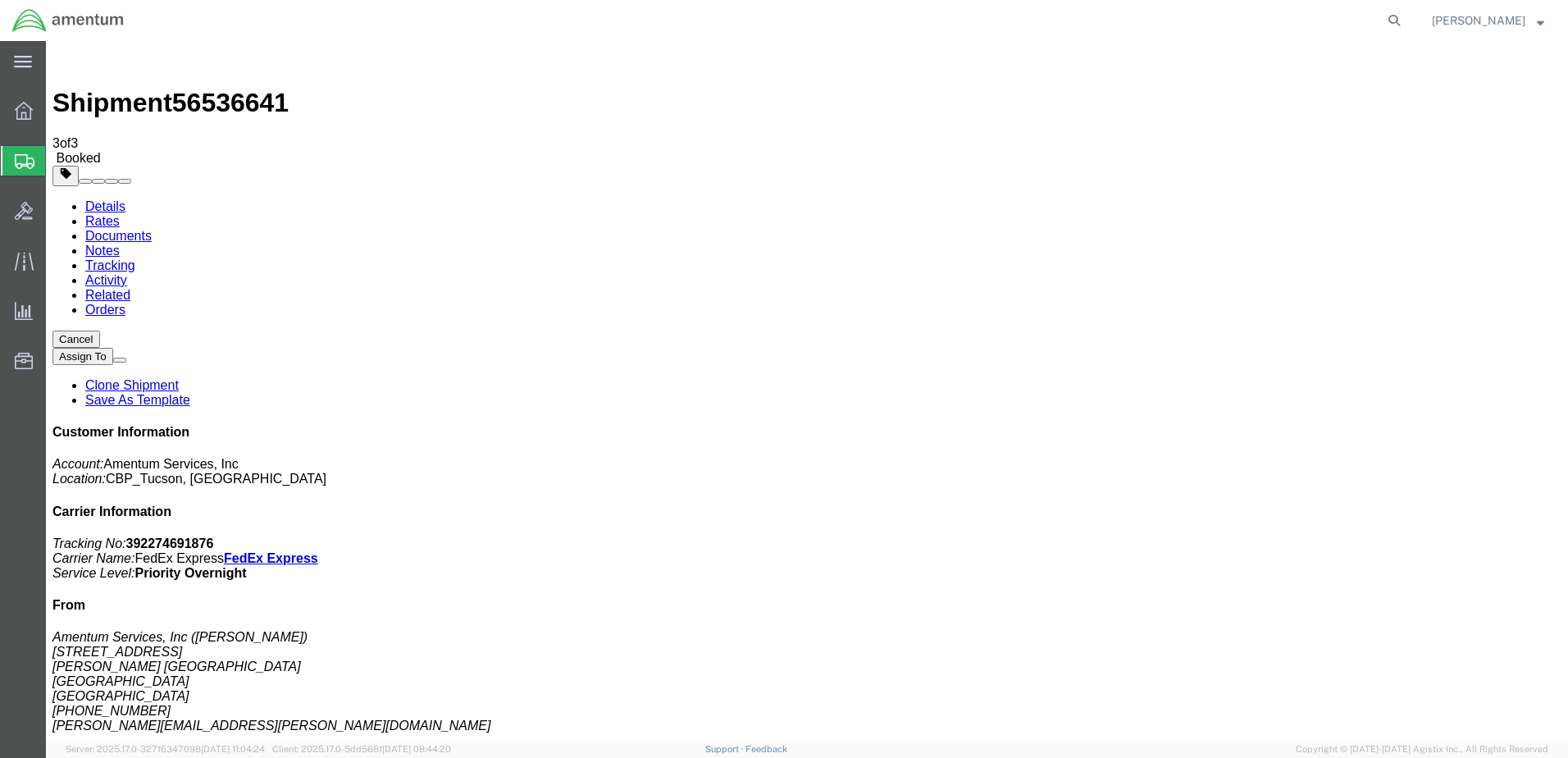
drag, startPoint x: 682, startPoint y: 262, endPoint x: 472, endPoint y: 421, distance: 263.4
click at [1507, 20] on span "[PERSON_NAME]" at bounding box center [1478, 21] width 94 height 18
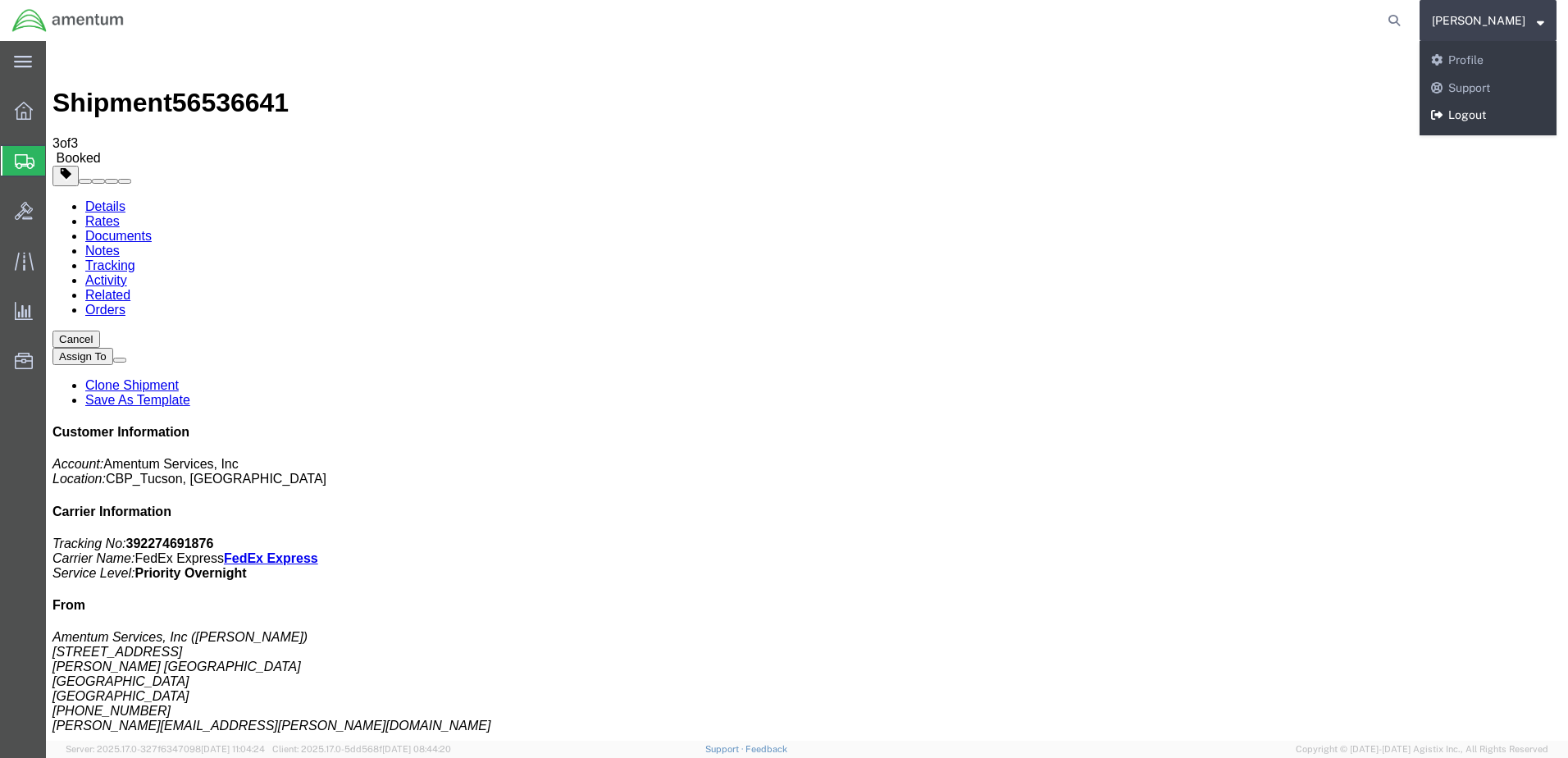
click at [1487, 113] on link "Logout" at bounding box center [1488, 116] width 137 height 28
